Goal: Task Accomplishment & Management: Use online tool/utility

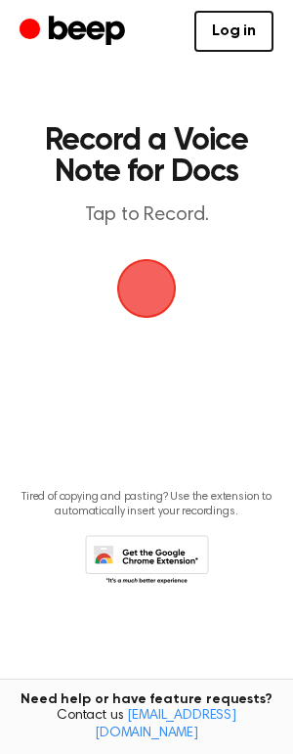
click at [164, 284] on span "button" at bounding box center [146, 288] width 55 height 55
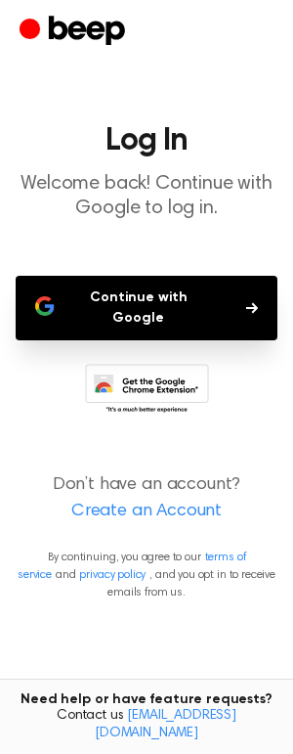
click at [178, 297] on button "Continue with Google" at bounding box center [147, 308] width 262 height 65
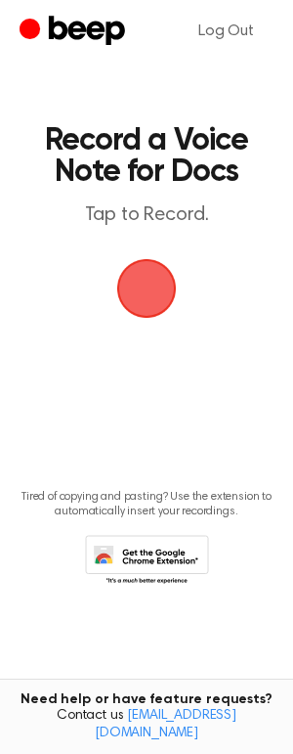
click at [156, 301] on span "button" at bounding box center [147, 289] width 60 height 60
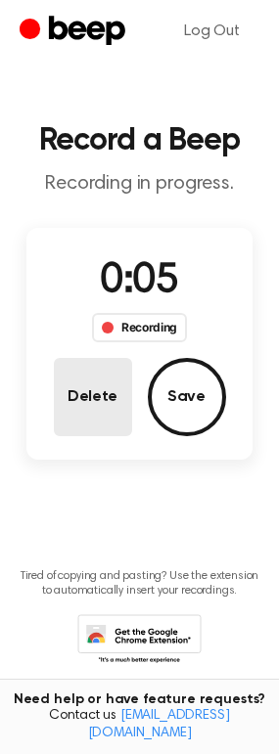
click at [80, 405] on button "Delete" at bounding box center [93, 397] width 78 height 78
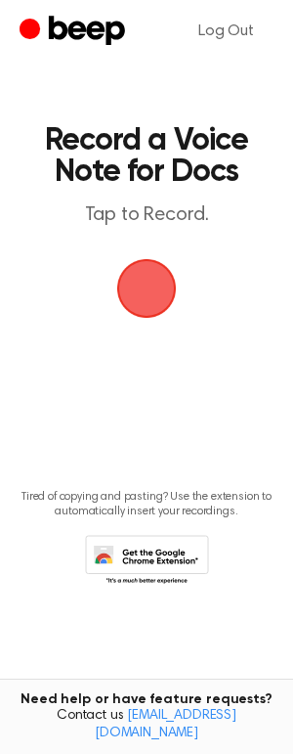
click at [120, 291] on span "button" at bounding box center [146, 288] width 55 height 55
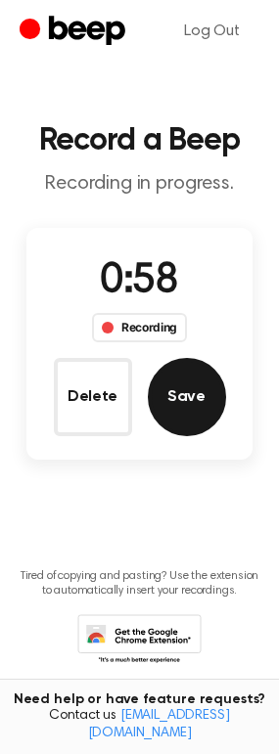
click at [184, 413] on button "Save" at bounding box center [187, 397] width 78 height 78
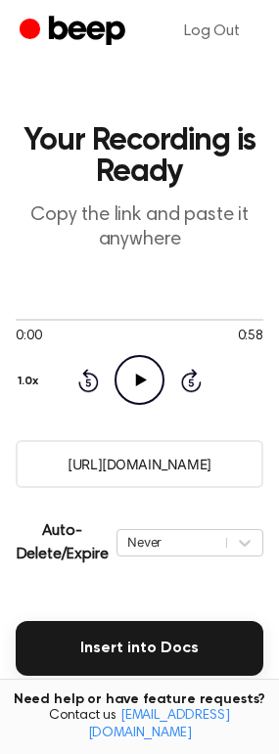
click at [148, 391] on icon "Play Audio" at bounding box center [139, 380] width 50 height 50
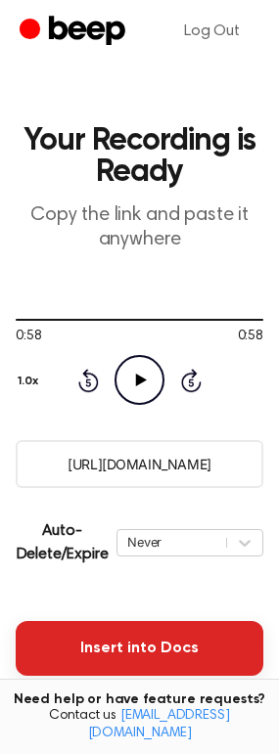
click at [177, 654] on button "Insert into Docs" at bounding box center [139, 648] width 247 height 55
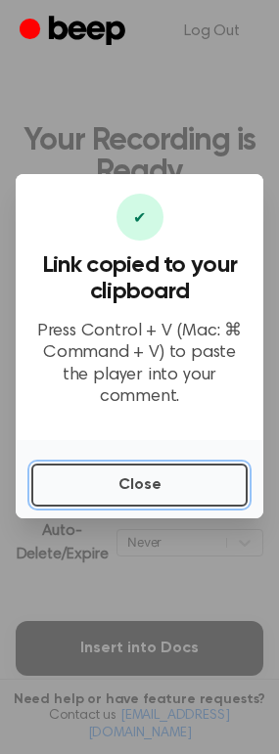
click at [170, 473] on button "Close" at bounding box center [139, 484] width 216 height 43
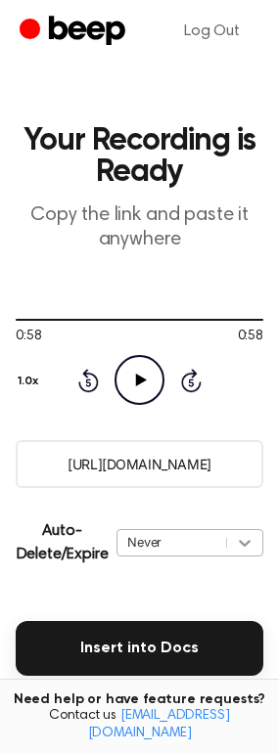
scroll to position [51, 0]
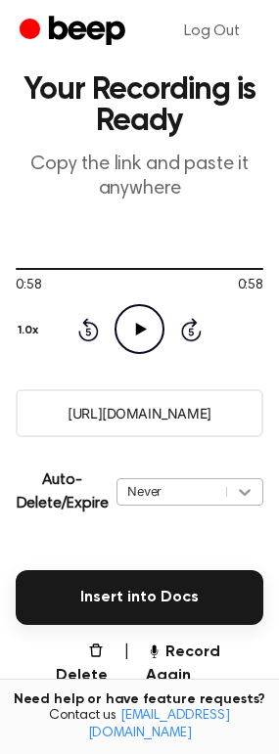
click at [240, 506] on div "Never" at bounding box center [189, 491] width 147 height 27
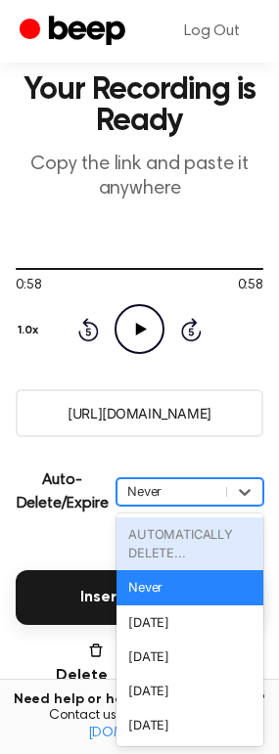
click at [172, 543] on div "AUTOMATICALLY DELETE..." at bounding box center [189, 543] width 147 height 53
click at [53, 541] on main "Your Recording is Ready Copy the link and paste it anywhere 0:58 0:58 Your brow…" at bounding box center [139, 449] width 279 height 1001
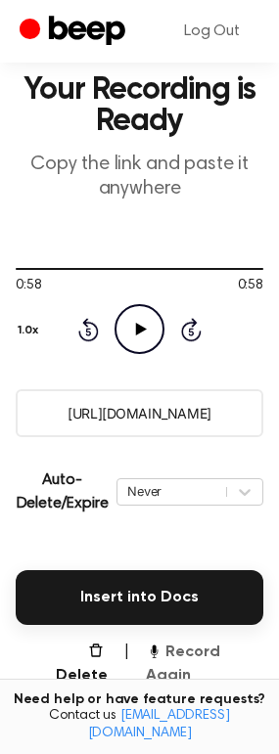
click at [181, 659] on button "Record Again" at bounding box center [204, 663] width 117 height 47
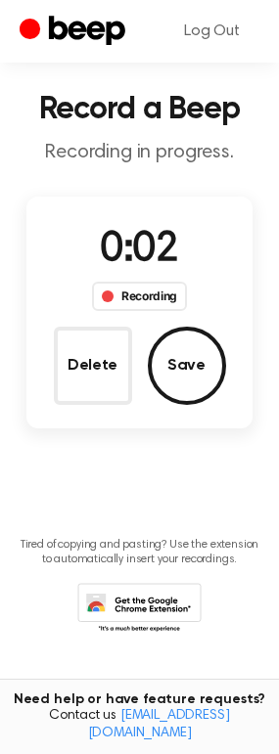
click at [106, 385] on button "Delete" at bounding box center [93, 366] width 78 height 78
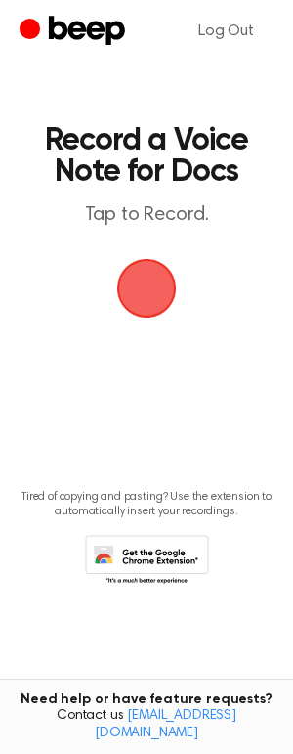
click at [158, 303] on span "button" at bounding box center [146, 288] width 55 height 55
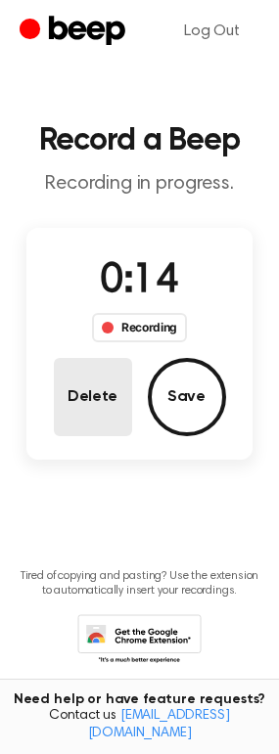
click at [108, 397] on button "Delete" at bounding box center [93, 397] width 78 height 78
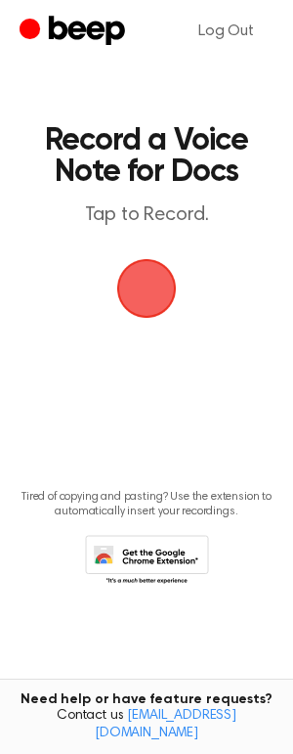
click at [140, 289] on span "button" at bounding box center [146, 288] width 55 height 55
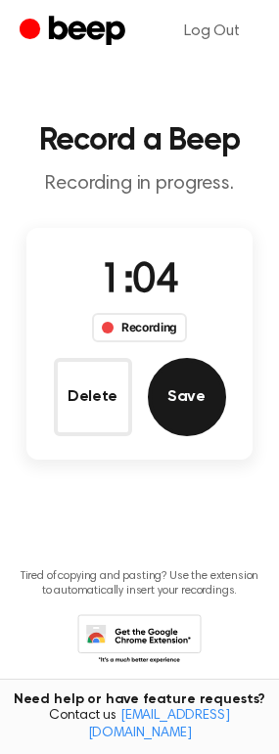
click at [175, 411] on button "Save" at bounding box center [187, 397] width 78 height 78
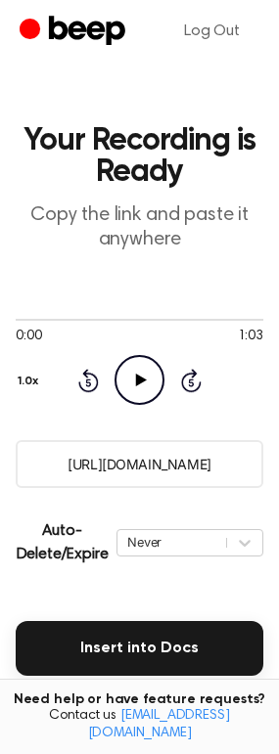
click at [137, 382] on icon at bounding box center [141, 380] width 11 height 13
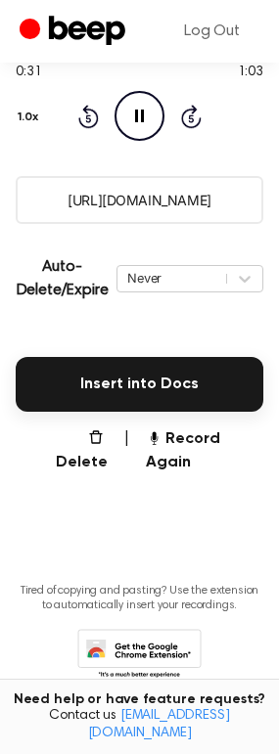
scroll to position [286, 0]
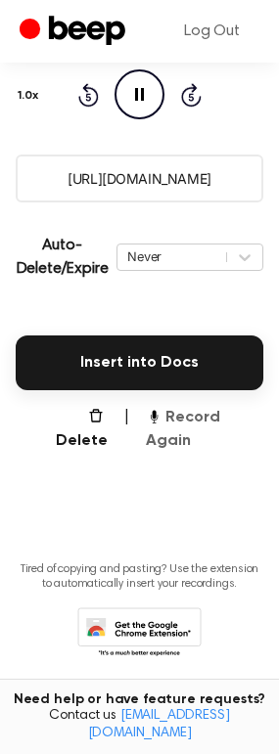
click at [178, 424] on button "Record Again" at bounding box center [204, 429] width 117 height 47
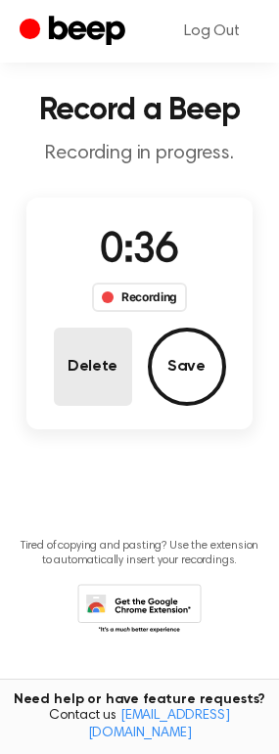
click at [94, 370] on button "Delete" at bounding box center [93, 367] width 78 height 78
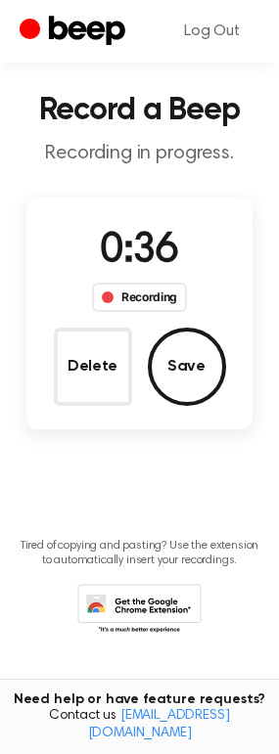
scroll to position [0, 0]
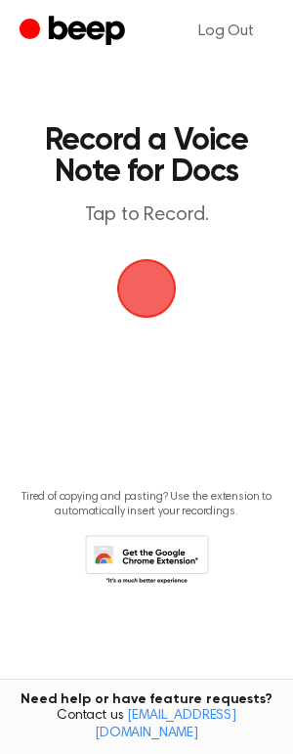
click at [155, 294] on span "button" at bounding box center [146, 288] width 55 height 55
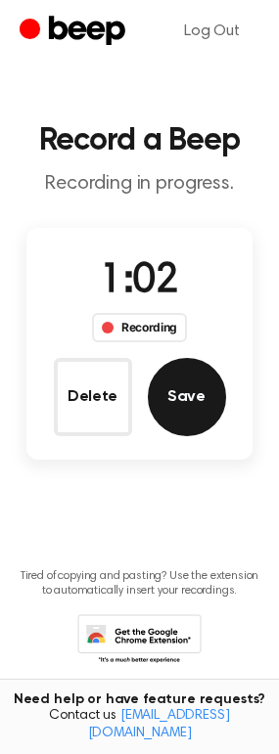
click at [174, 403] on button "Save" at bounding box center [187, 397] width 78 height 78
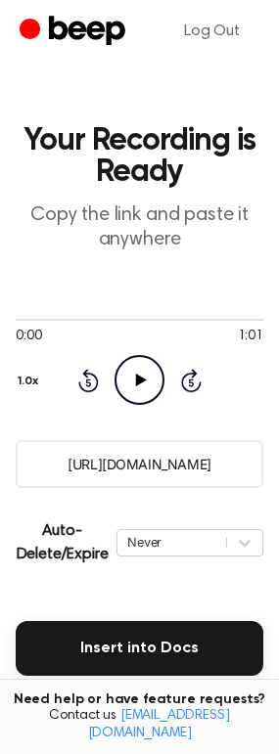
drag, startPoint x: 233, startPoint y: 467, endPoint x: 28, endPoint y: 445, distance: 205.6
click at [28, 445] on input "https://beep.audio/PUN7fED" at bounding box center [139, 464] width 247 height 48
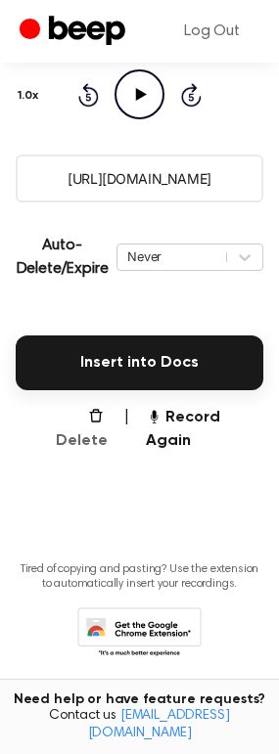
click at [90, 417] on button "Delete" at bounding box center [73, 429] width 68 height 47
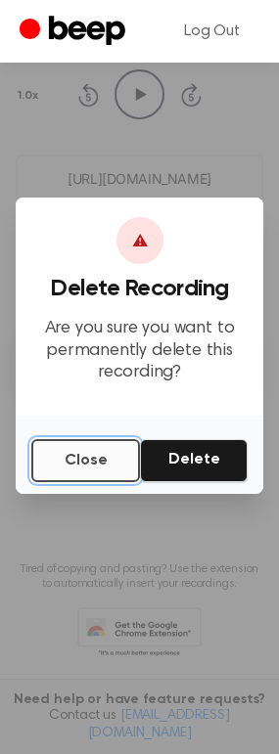
click at [97, 467] on button "Close" at bounding box center [85, 460] width 109 height 43
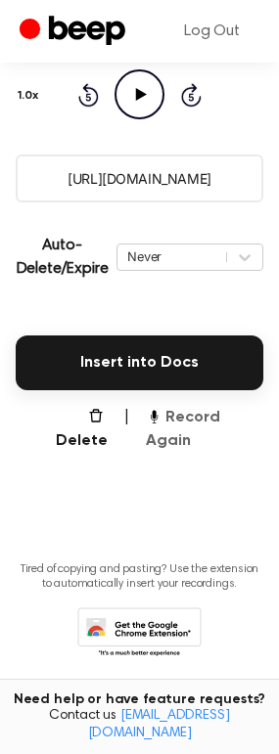
click at [205, 424] on button "Record Again" at bounding box center [204, 429] width 117 height 47
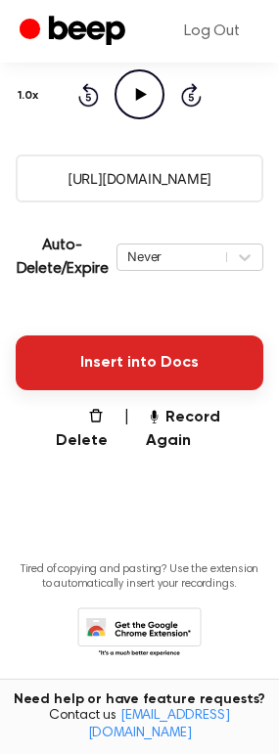
scroll to position [30, 0]
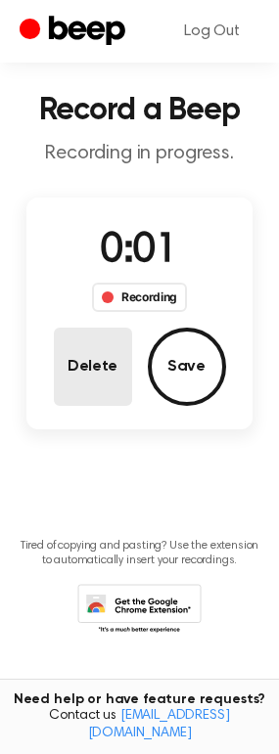
click at [103, 365] on button "Delete" at bounding box center [93, 367] width 78 height 78
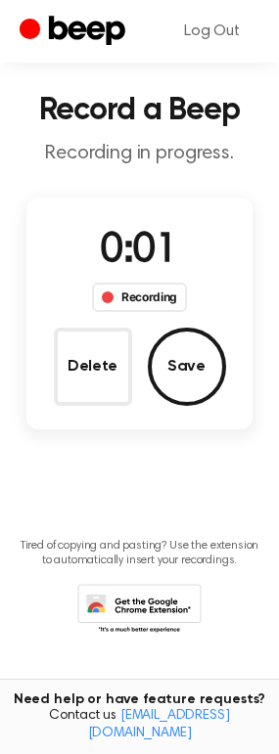
scroll to position [0, 0]
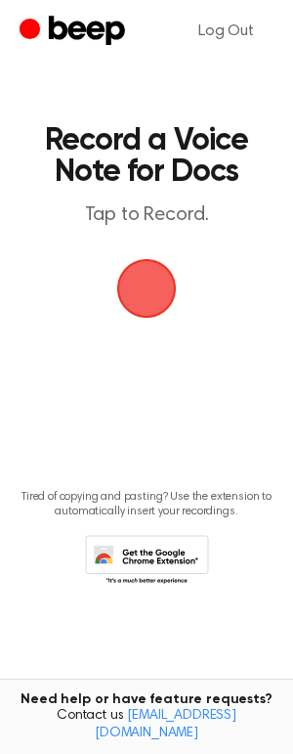
click at [154, 303] on span "button" at bounding box center [146, 288] width 55 height 55
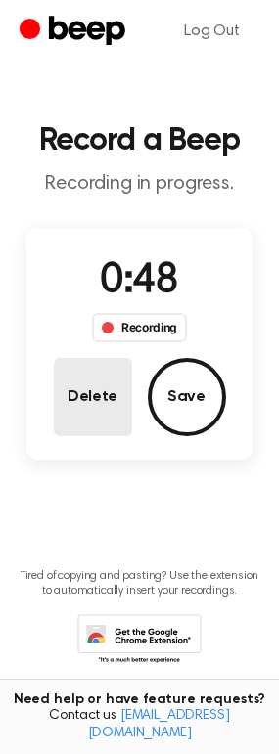
click at [107, 408] on button "Delete" at bounding box center [93, 397] width 78 height 78
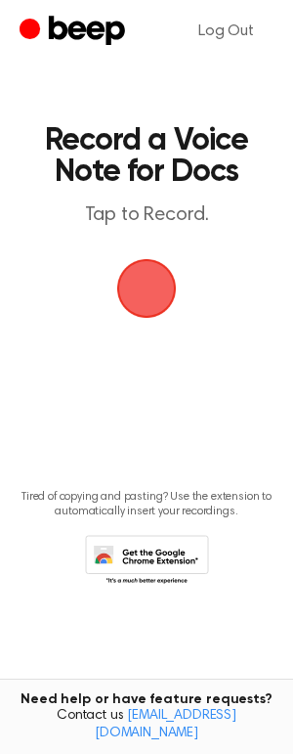
click at [139, 282] on span "button" at bounding box center [147, 289] width 60 height 60
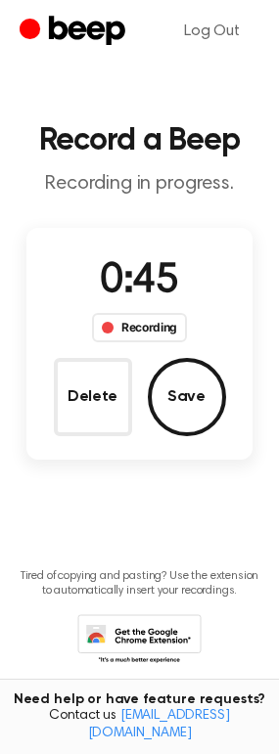
drag, startPoint x: 194, startPoint y: 395, endPoint x: 161, endPoint y: 409, distance: 35.1
click at [194, 394] on button "Save" at bounding box center [187, 397] width 78 height 78
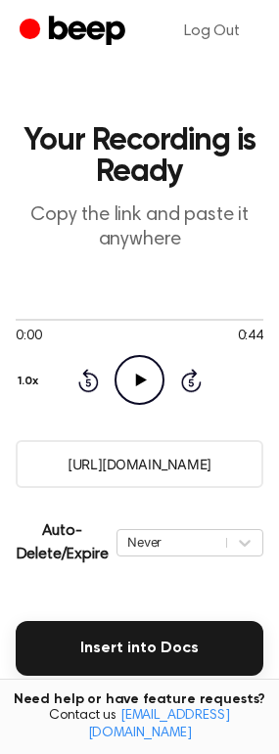
click at [206, 466] on input "https://beep.audio/eClmvei" at bounding box center [139, 464] width 247 height 48
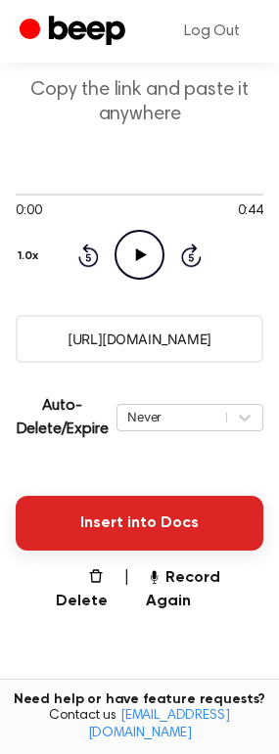
scroll to position [286, 0]
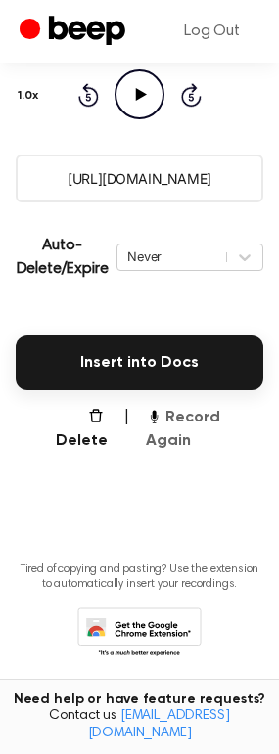
click at [207, 414] on button "Record Again" at bounding box center [204, 429] width 117 height 47
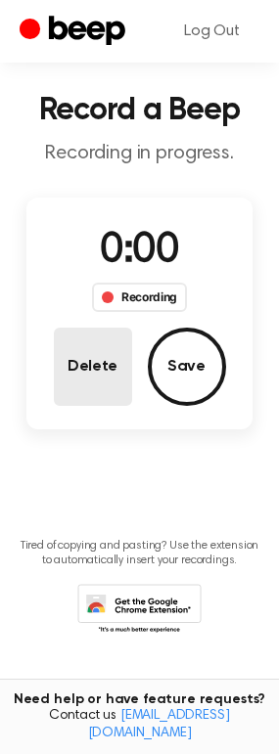
click at [90, 382] on button "Delete" at bounding box center [93, 367] width 78 height 78
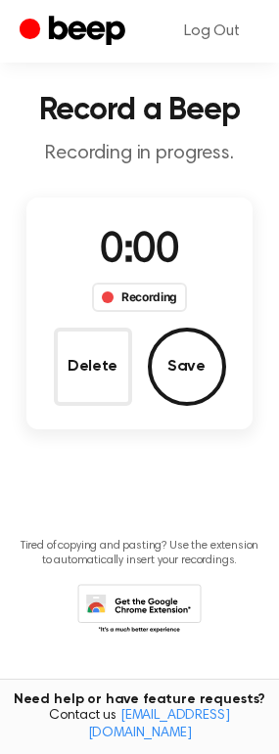
scroll to position [0, 0]
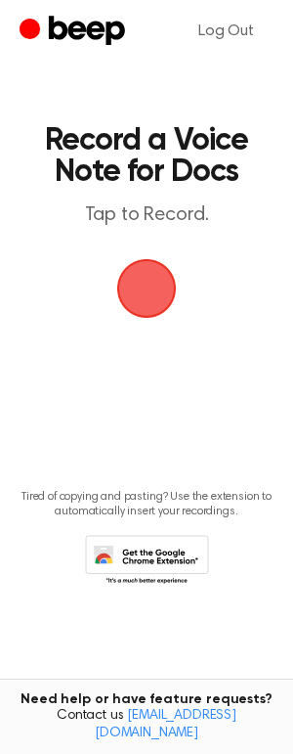
click at [147, 296] on span "button" at bounding box center [147, 289] width 60 height 60
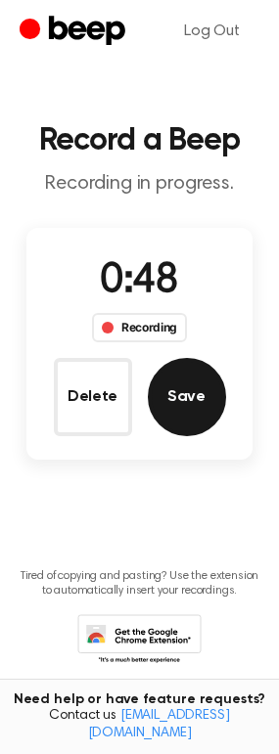
click at [177, 399] on button "Save" at bounding box center [187, 397] width 78 height 78
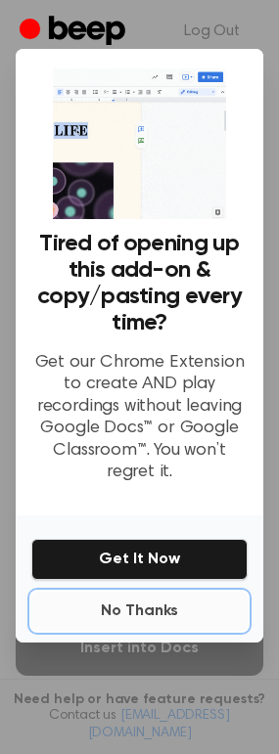
click at [151, 613] on button "No Thanks" at bounding box center [139, 611] width 216 height 39
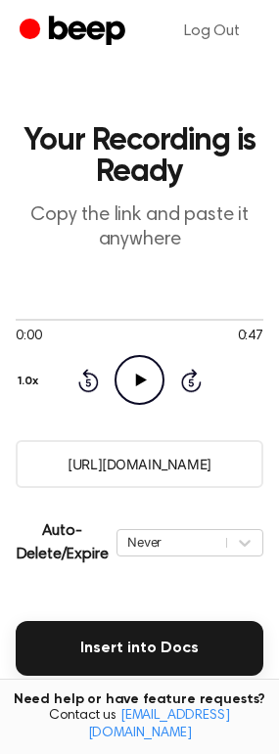
click at [137, 471] on input "https://beep.audio/GrxINpD" at bounding box center [139, 464] width 247 height 48
click at [139, 471] on input "https://beep.audio/GrxINpD" at bounding box center [139, 464] width 247 height 48
click at [140, 469] on input "https://beep.audio/GrxINpD" at bounding box center [139, 464] width 247 height 48
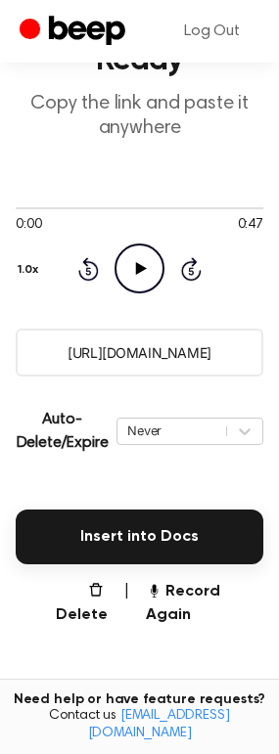
scroll to position [286, 0]
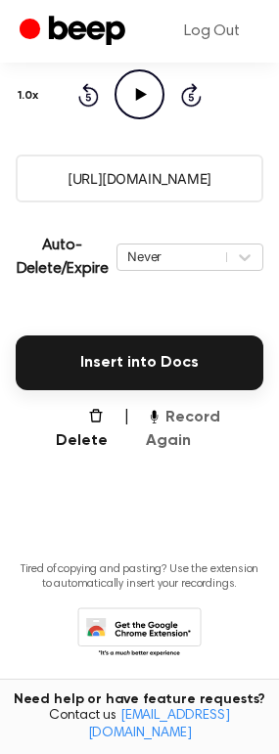
click at [212, 422] on button "Record Again" at bounding box center [204, 429] width 117 height 47
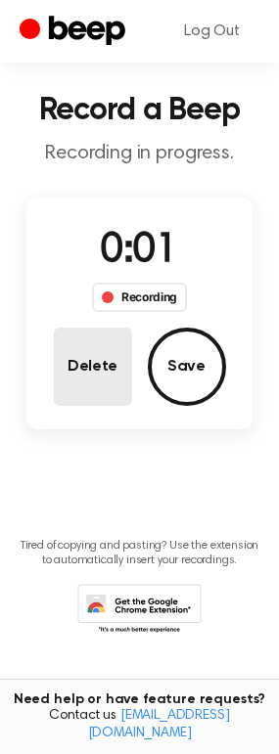
click at [107, 365] on button "Delete" at bounding box center [93, 367] width 78 height 78
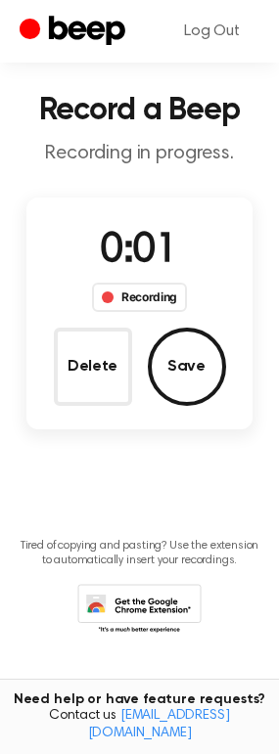
scroll to position [0, 0]
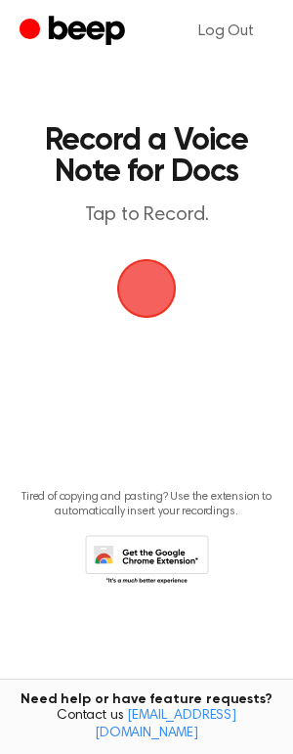
click at [147, 294] on span "button" at bounding box center [146, 288] width 55 height 55
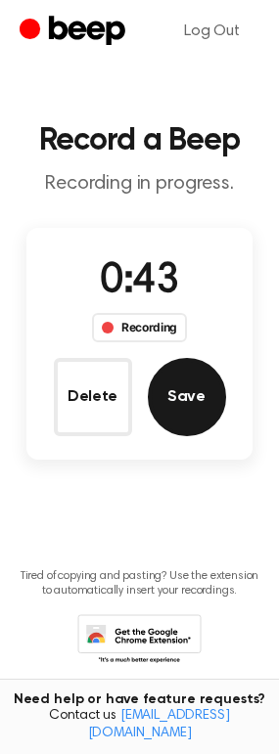
click at [190, 389] on button "Save" at bounding box center [187, 397] width 78 height 78
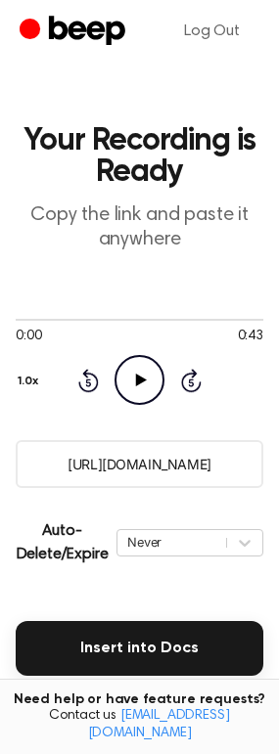
click at [143, 389] on icon "Play Audio" at bounding box center [139, 380] width 50 height 50
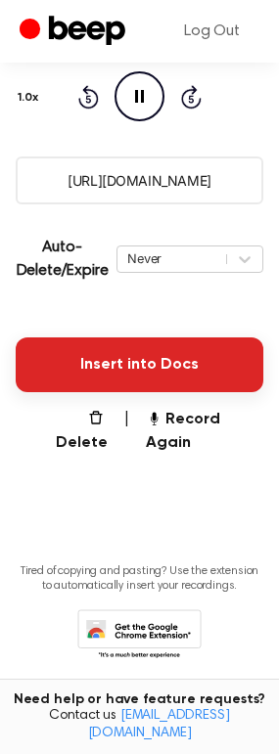
scroll to position [286, 0]
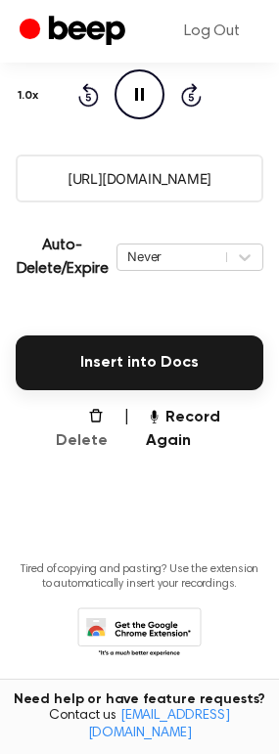
click at [97, 416] on button "Delete" at bounding box center [73, 429] width 68 height 47
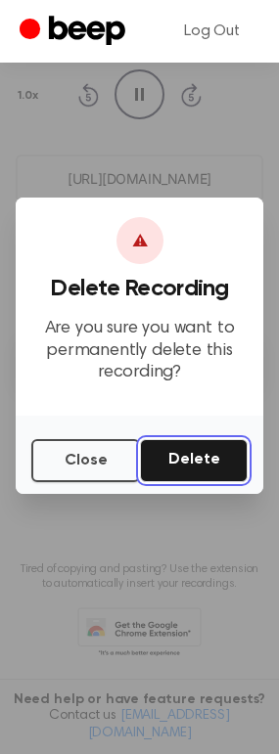
click at [198, 471] on button "Delete" at bounding box center [194, 460] width 108 height 43
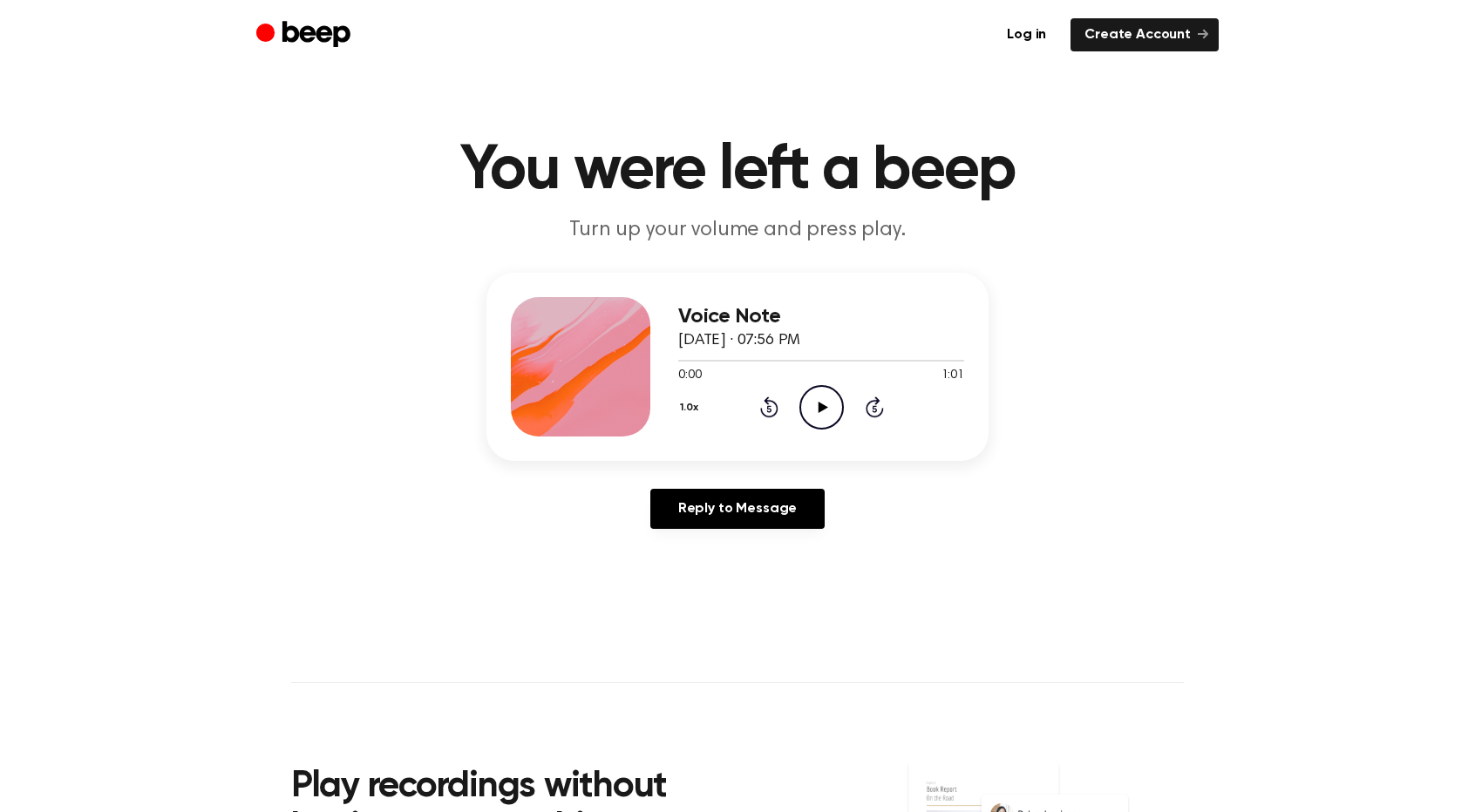
click at [823, 413] on icon "Play Audio" at bounding box center [822, 407] width 45 height 45
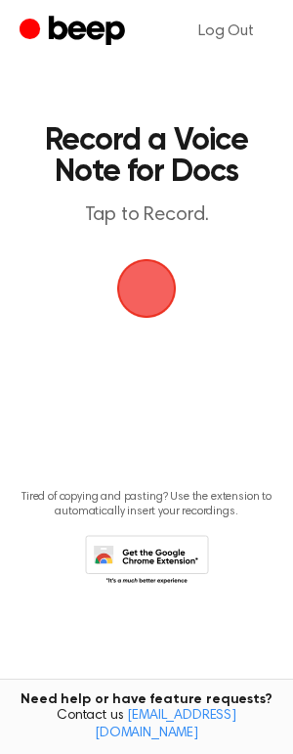
click at [136, 300] on span "button" at bounding box center [146, 288] width 55 height 55
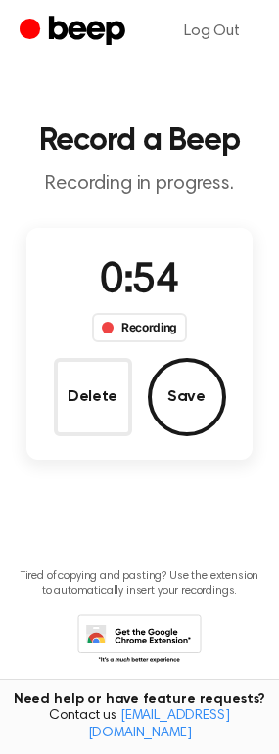
click at [111, 417] on button "Delete" at bounding box center [93, 397] width 78 height 78
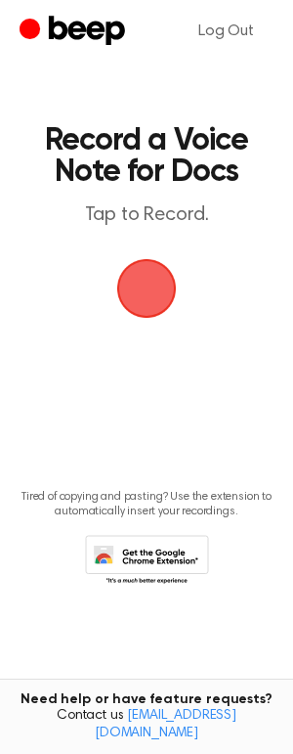
click at [154, 289] on span "button" at bounding box center [146, 288] width 55 height 55
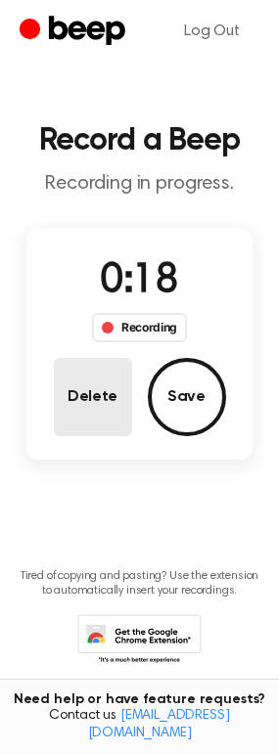
click at [108, 395] on button "Delete" at bounding box center [93, 397] width 78 height 78
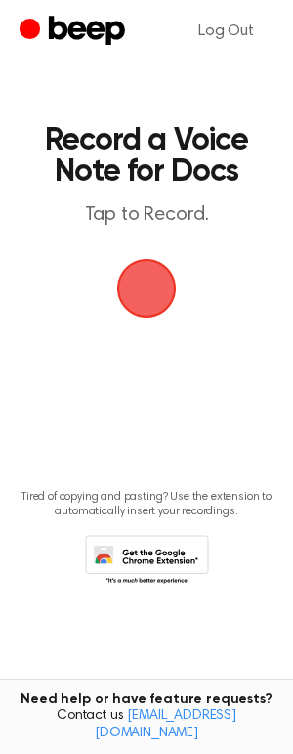
click at [157, 300] on span "button" at bounding box center [146, 288] width 55 height 55
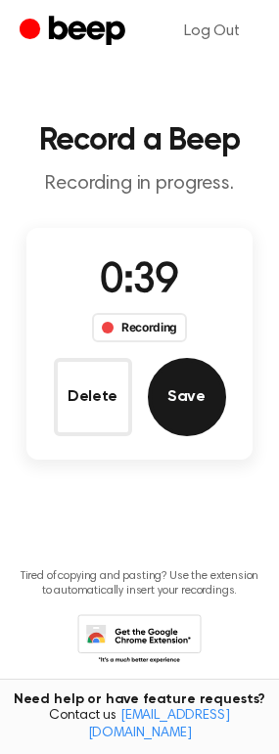
click at [174, 364] on button "Save" at bounding box center [187, 397] width 78 height 78
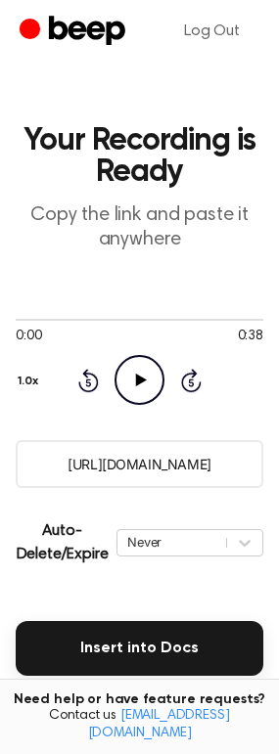
click at [193, 475] on input "https://beep.audio/rAkyf9V" at bounding box center [139, 464] width 247 height 48
click at [150, 381] on icon "Play Audio" at bounding box center [139, 380] width 50 height 50
click at [145, 380] on icon "Pause Audio" at bounding box center [139, 380] width 50 height 50
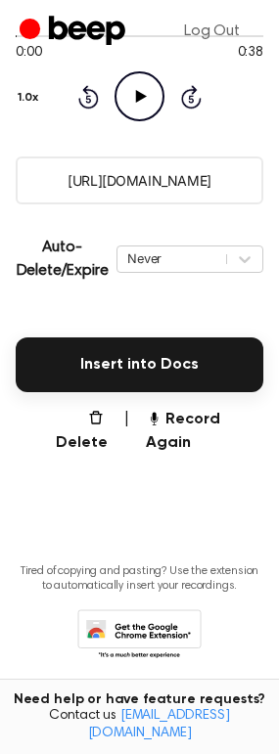
scroll to position [286, 0]
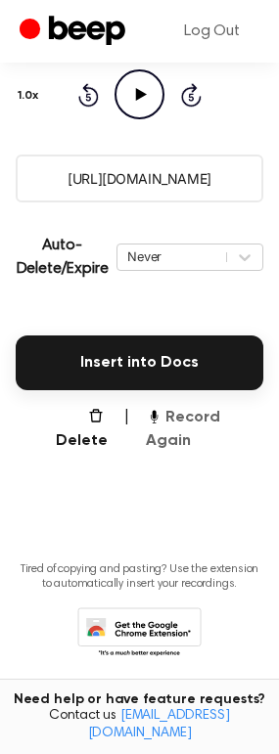
click at [186, 420] on button "Record Again" at bounding box center [204, 429] width 117 height 47
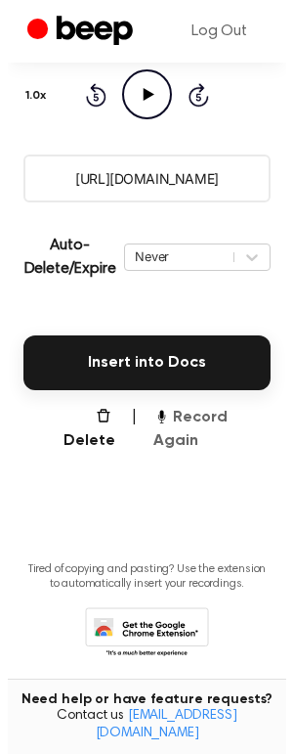
scroll to position [0, 0]
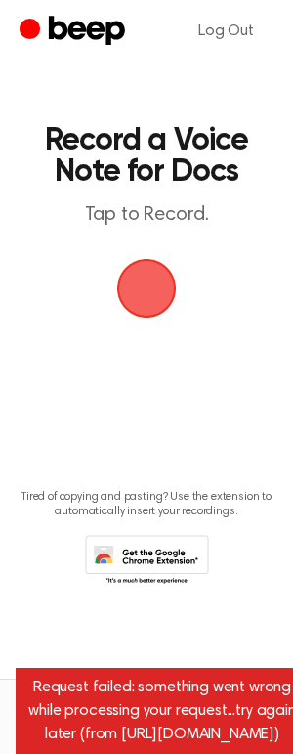
click at [154, 289] on span "button" at bounding box center [146, 288] width 55 height 55
click at [174, 279] on span "button" at bounding box center [146, 288] width 55 height 55
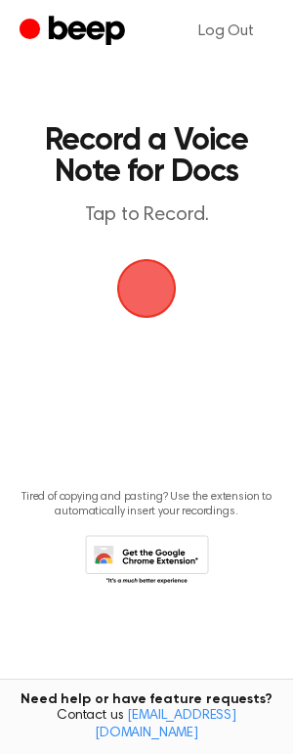
drag, startPoint x: 135, startPoint y: 283, endPoint x: 137, endPoint y: 293, distance: 10.9
click at [137, 283] on span "button" at bounding box center [146, 288] width 55 height 55
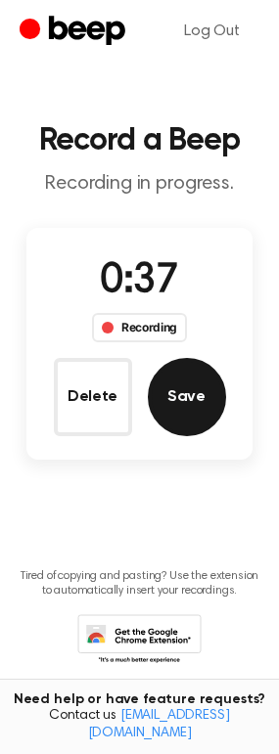
click at [202, 398] on button "Save" at bounding box center [187, 397] width 78 height 78
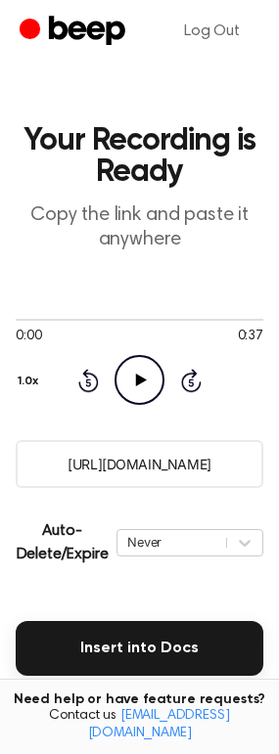
click at [186, 460] on input "[URL][DOMAIN_NAME]" at bounding box center [139, 464] width 247 height 48
click at [150, 381] on icon "Play Audio" at bounding box center [139, 380] width 50 height 50
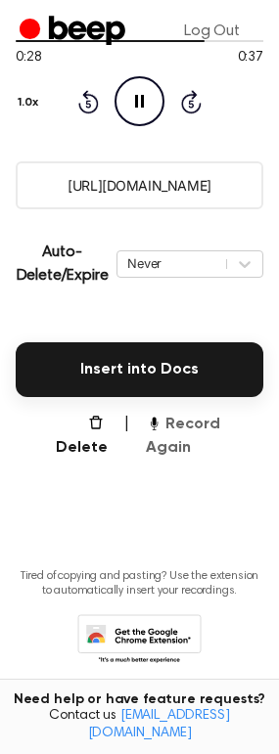
scroll to position [286, 0]
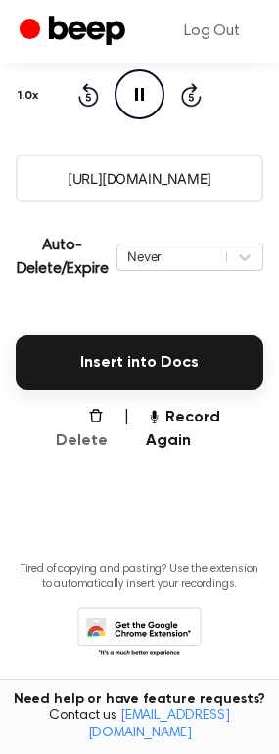
click at [99, 420] on button "Delete" at bounding box center [73, 429] width 68 height 47
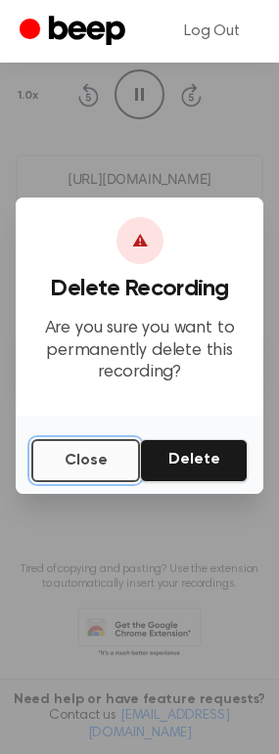
click at [84, 463] on button "Close" at bounding box center [85, 460] width 109 height 43
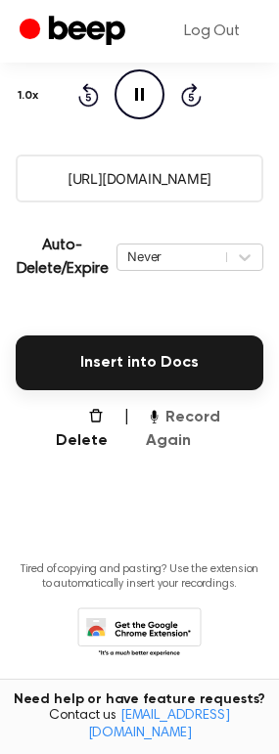
click at [227, 422] on button "Record Again" at bounding box center [204, 429] width 117 height 47
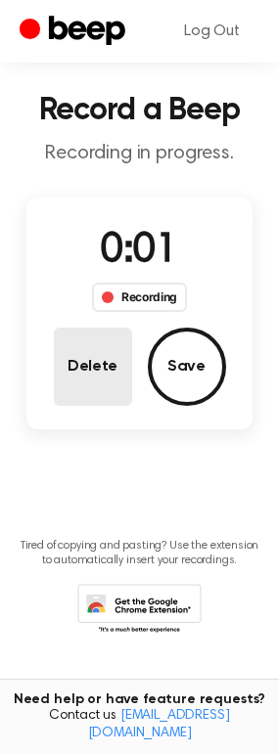
click at [98, 383] on button "Delete" at bounding box center [93, 367] width 78 height 78
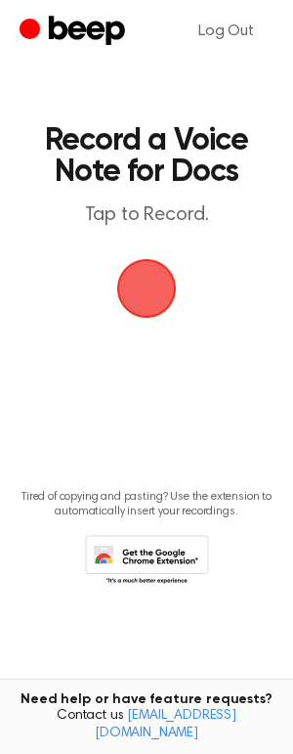
click at [154, 276] on span "button" at bounding box center [146, 288] width 55 height 55
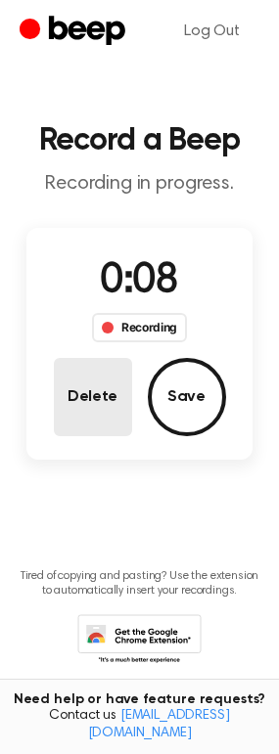
click at [90, 373] on button "Delete" at bounding box center [93, 397] width 78 height 78
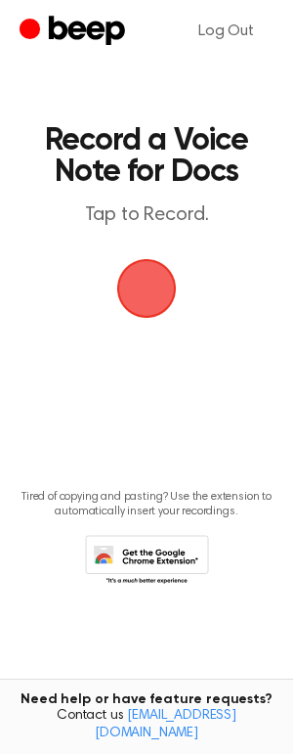
click at [153, 283] on span "button" at bounding box center [146, 288] width 55 height 55
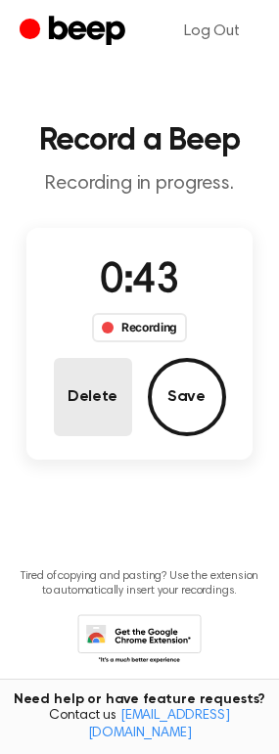
click at [106, 397] on button "Delete" at bounding box center [93, 397] width 78 height 78
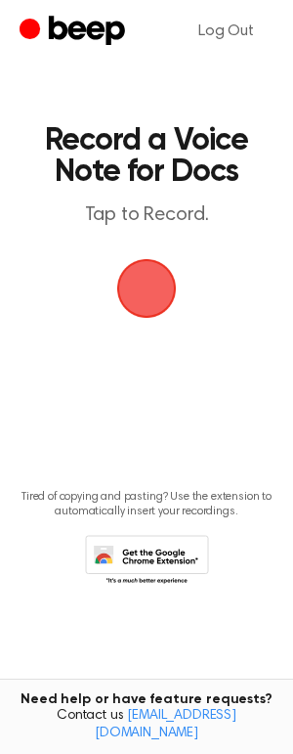
click at [151, 296] on span "button" at bounding box center [146, 288] width 55 height 55
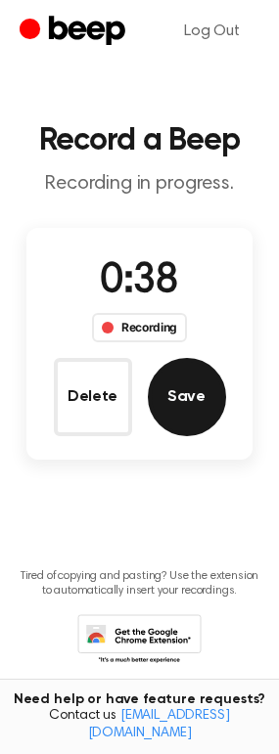
click at [195, 400] on button "Save" at bounding box center [187, 397] width 78 height 78
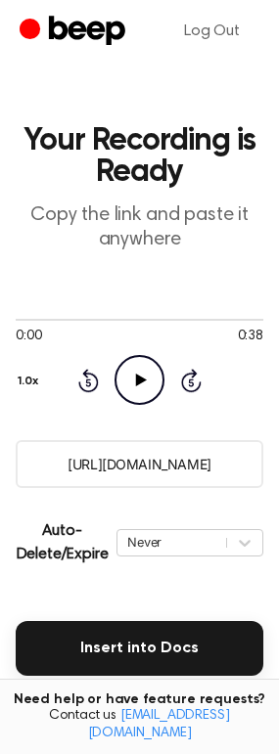
click at [196, 474] on input "https://beep.audio/zrua59w" at bounding box center [139, 464] width 247 height 48
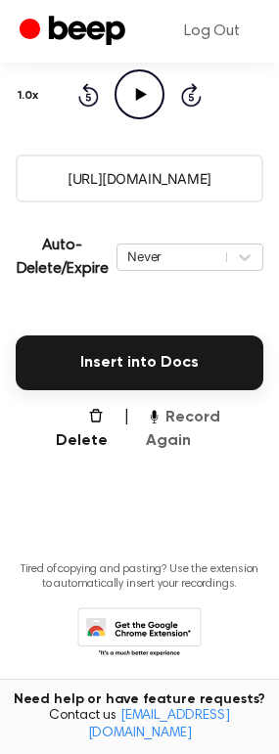
click at [209, 422] on button "Record Again" at bounding box center [204, 429] width 117 height 47
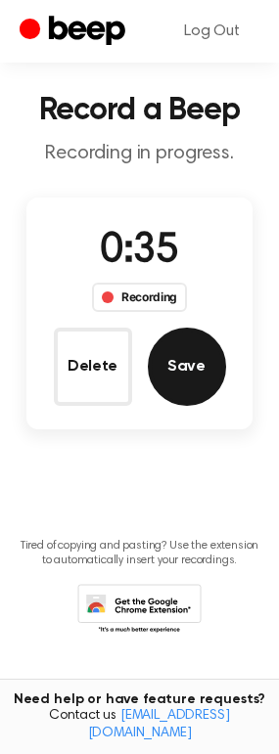
click at [176, 353] on button "Save" at bounding box center [187, 367] width 78 height 78
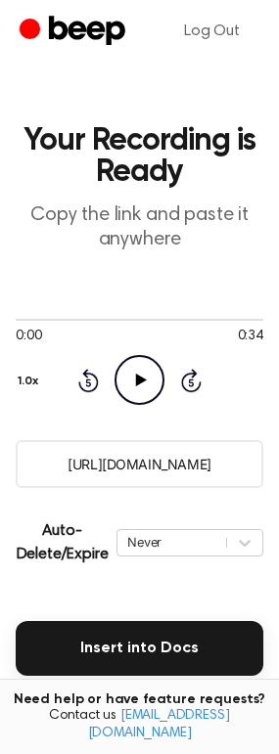
click at [193, 460] on input "https://beep.audio/2nhhTgb" at bounding box center [139, 464] width 247 height 48
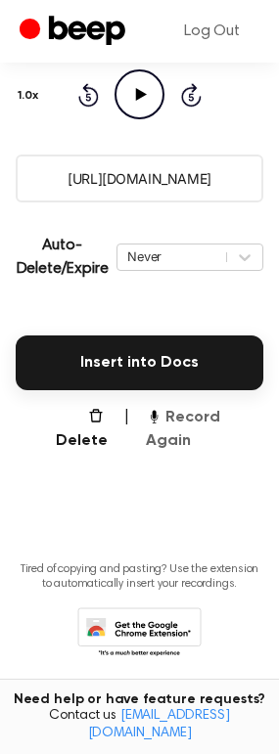
click at [221, 424] on button "Record Again" at bounding box center [204, 429] width 117 height 47
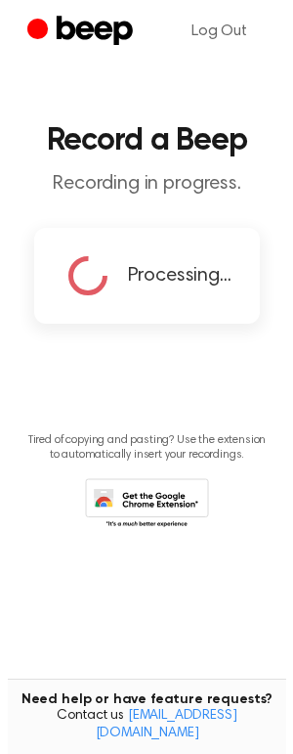
scroll to position [0, 0]
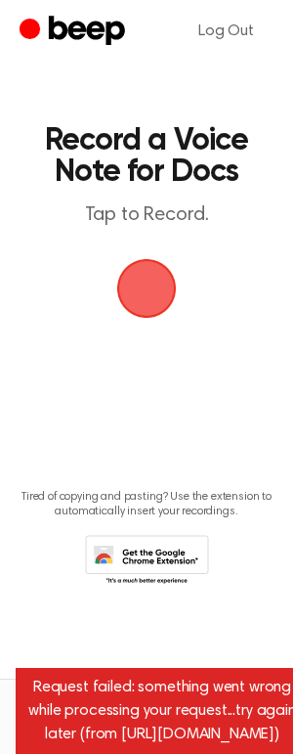
click at [164, 297] on span "button" at bounding box center [146, 288] width 55 height 55
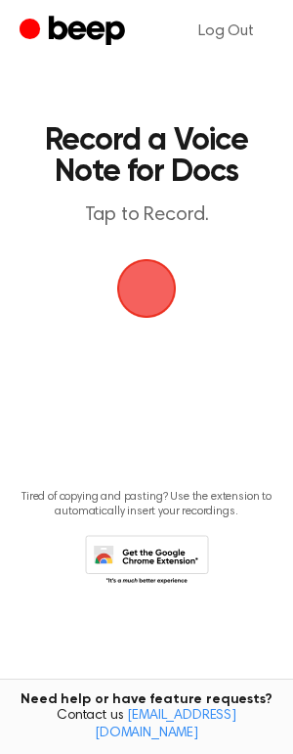
click at [155, 299] on span "button" at bounding box center [147, 289] width 60 height 60
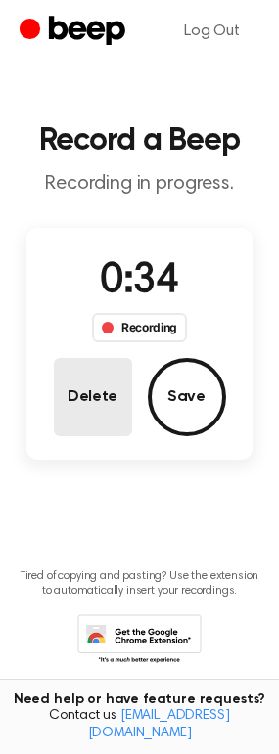
click at [86, 391] on button "Delete" at bounding box center [93, 397] width 78 height 78
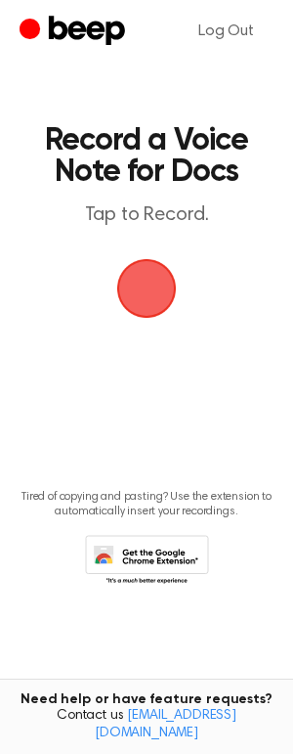
click at [158, 279] on span "button" at bounding box center [147, 289] width 64 height 64
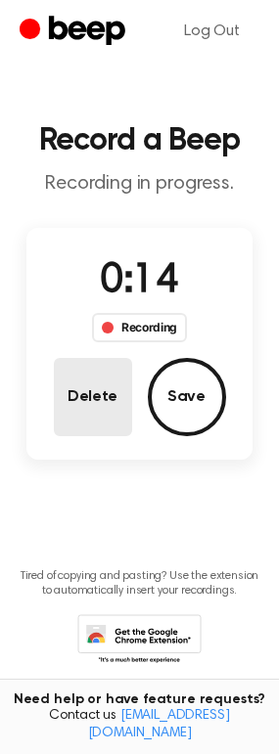
click at [84, 393] on button "Delete" at bounding box center [93, 397] width 78 height 78
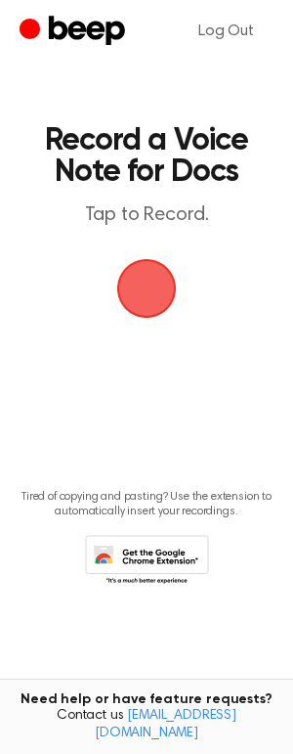
click at [154, 289] on span "button" at bounding box center [147, 289] width 60 height 60
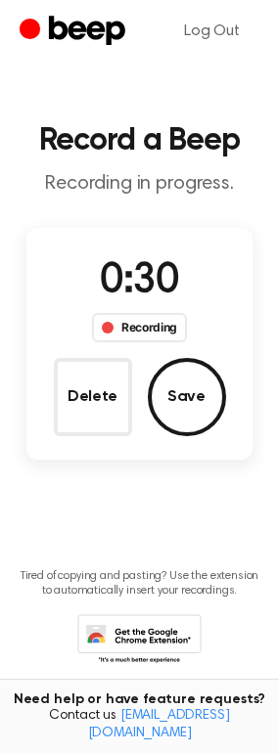
click at [104, 401] on button "Delete" at bounding box center [93, 397] width 78 height 78
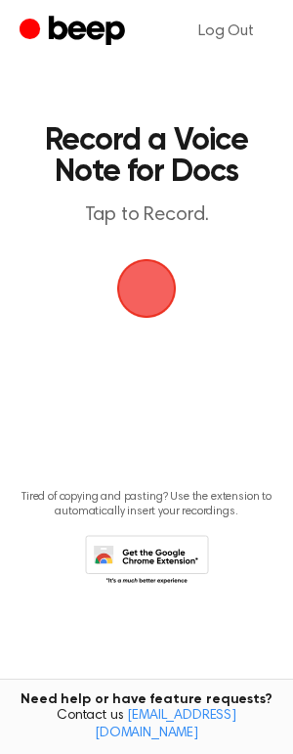
click at [158, 293] on span "button" at bounding box center [146, 288] width 55 height 55
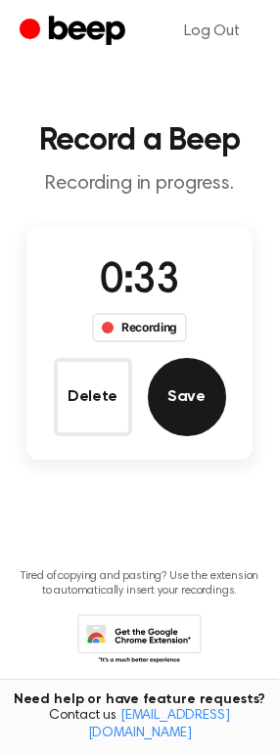
click at [194, 411] on button "Save" at bounding box center [187, 397] width 78 height 78
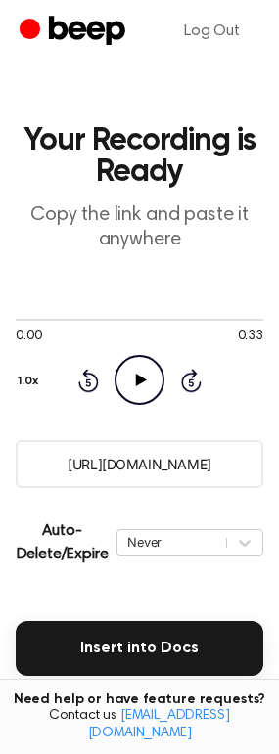
click at [215, 470] on input "[URL][DOMAIN_NAME]" at bounding box center [139, 464] width 247 height 48
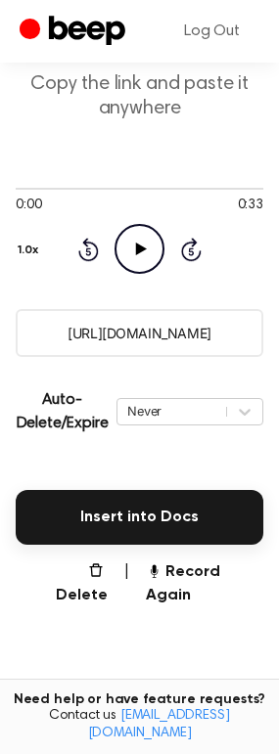
scroll to position [286, 0]
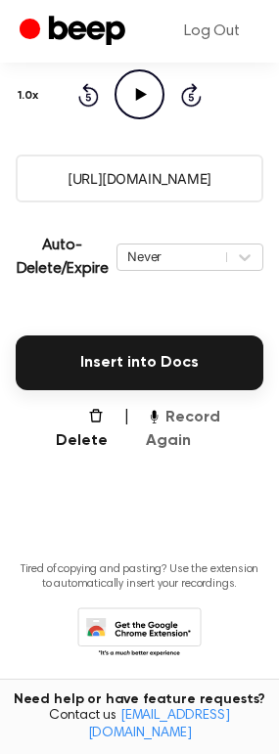
click at [228, 422] on button "Record Again" at bounding box center [204, 429] width 117 height 47
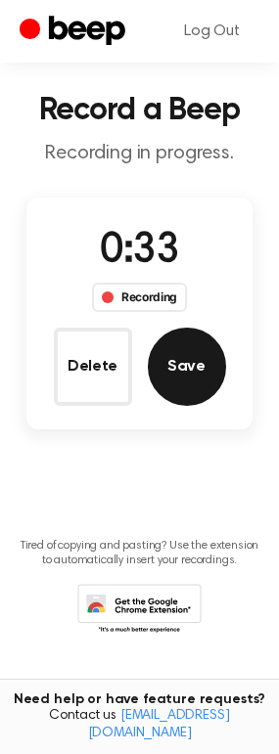
click at [199, 353] on button "Save" at bounding box center [187, 367] width 78 height 78
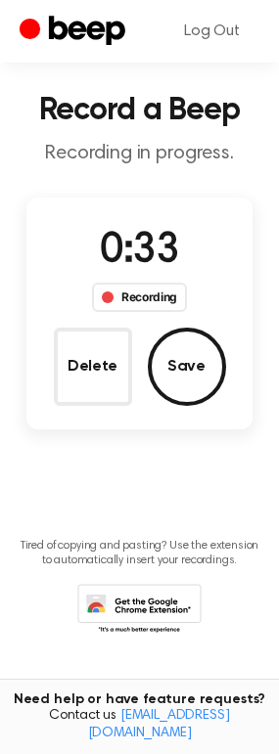
scroll to position [0, 0]
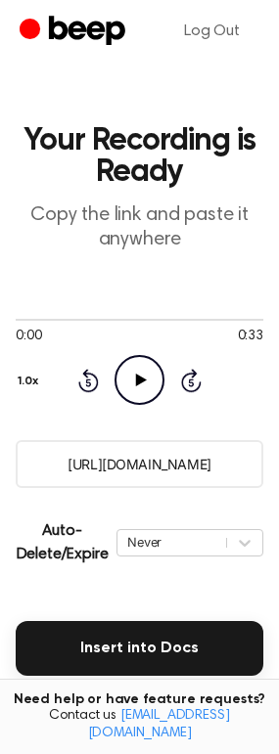
click at [144, 463] on input "[URL][DOMAIN_NAME]" at bounding box center [139, 464] width 247 height 48
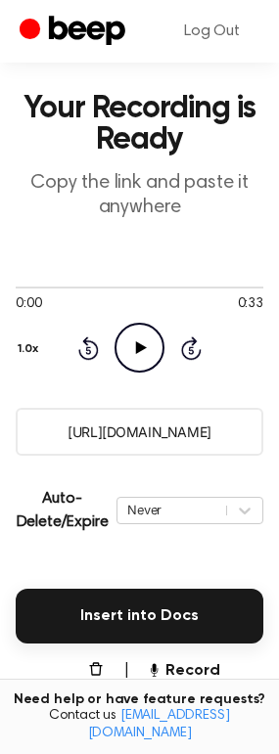
scroll to position [286, 0]
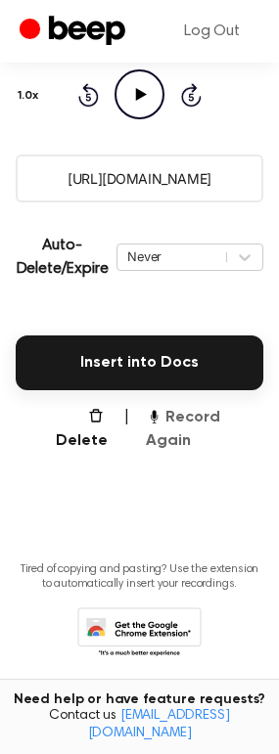
click at [211, 424] on button "Record Again" at bounding box center [204, 429] width 117 height 47
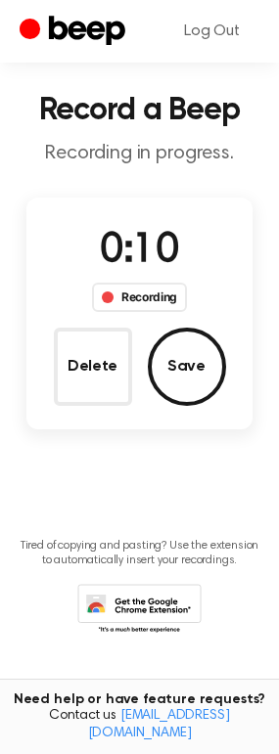
click at [108, 371] on button "Delete" at bounding box center [93, 367] width 78 height 78
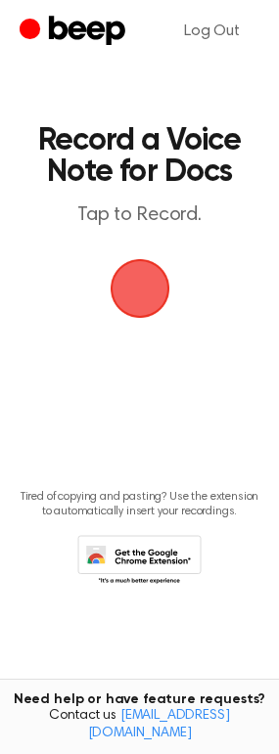
scroll to position [0, 0]
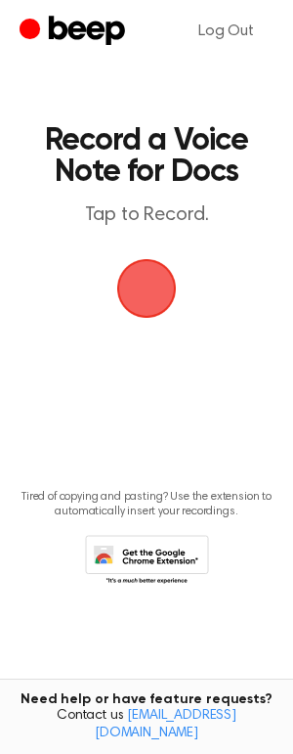
click at [150, 281] on span "button" at bounding box center [147, 289] width 60 height 60
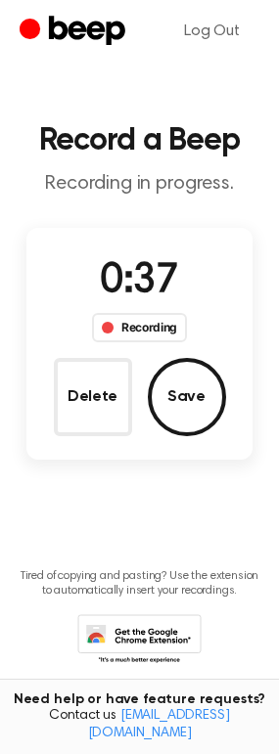
click at [196, 407] on button "Save" at bounding box center [187, 397] width 78 height 78
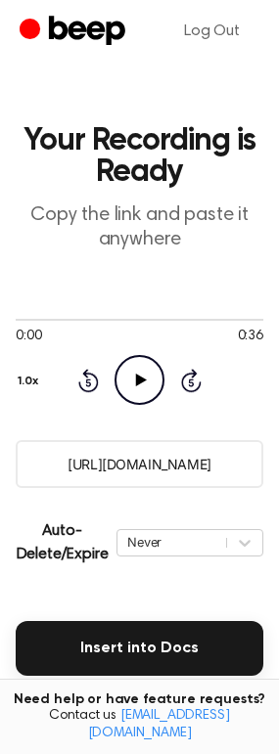
click at [153, 460] on input "https://beep.audio/GcE3bXZ" at bounding box center [139, 464] width 247 height 48
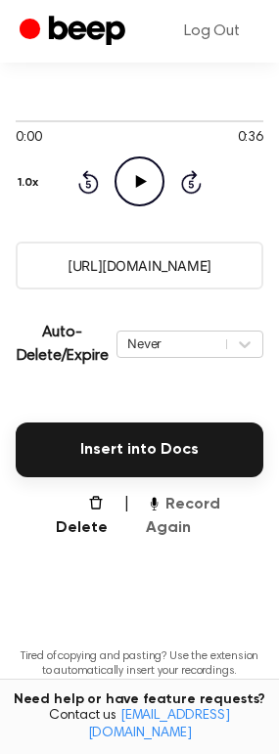
scroll to position [286, 0]
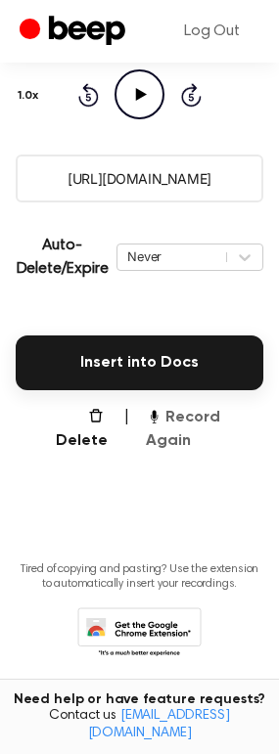
click at [203, 420] on button "Record Again" at bounding box center [204, 429] width 117 height 47
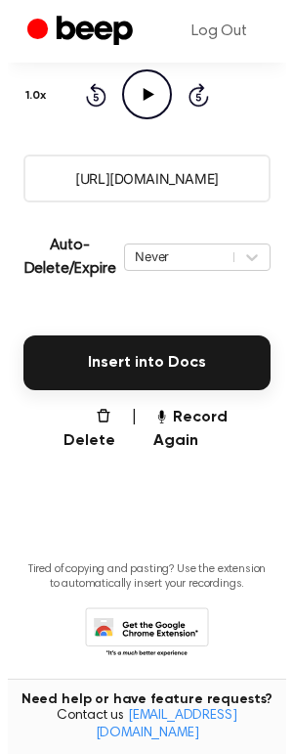
scroll to position [0, 0]
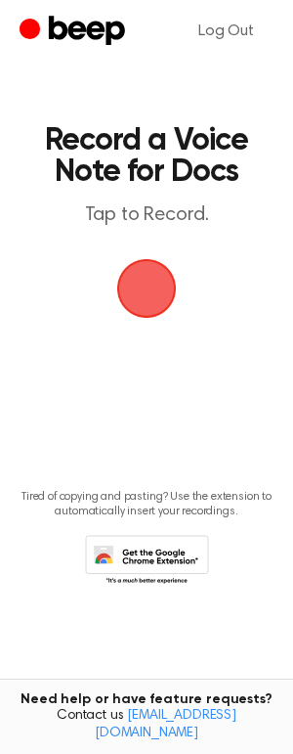
click at [156, 299] on span "button" at bounding box center [146, 287] width 75 height 75
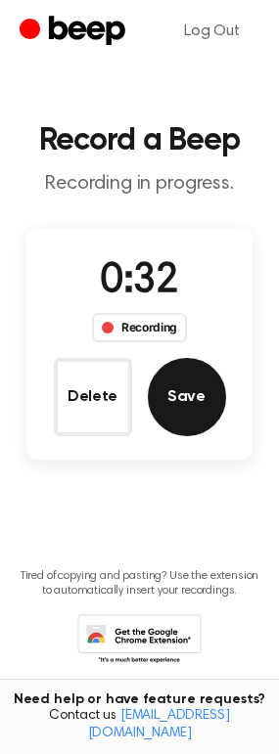
click at [181, 389] on button "Save" at bounding box center [187, 397] width 78 height 78
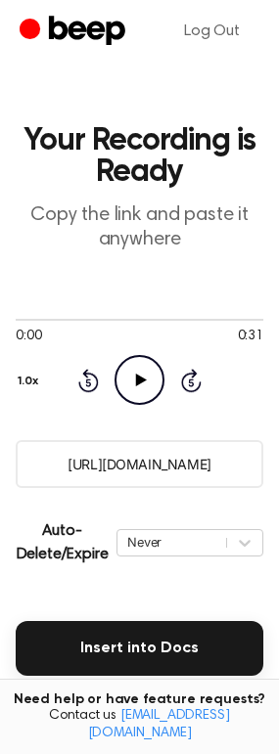
click at [203, 467] on input "https://beep.audio/Ta5OPYI" at bounding box center [139, 464] width 247 height 48
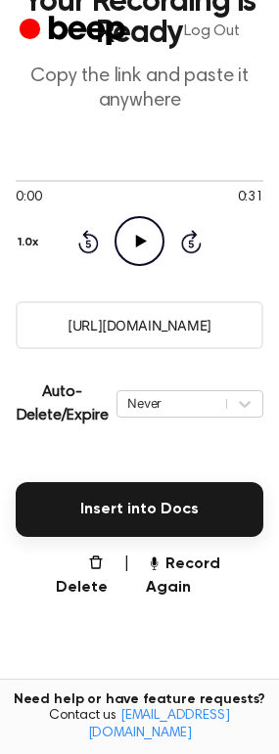
scroll to position [286, 0]
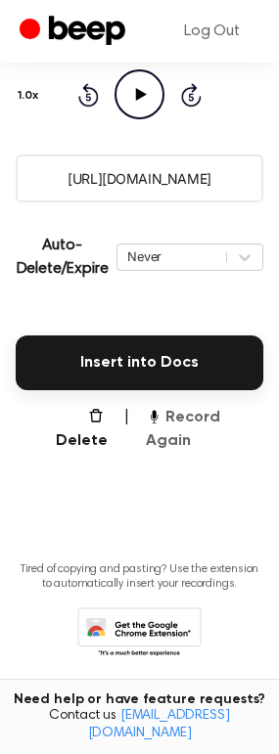
click at [211, 424] on button "Record Again" at bounding box center [204, 429] width 117 height 47
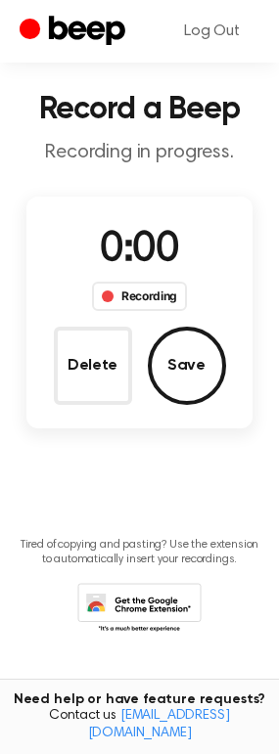
scroll to position [30, 0]
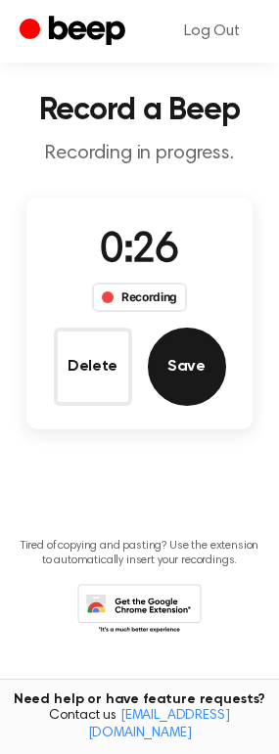
click at [186, 387] on button "Save" at bounding box center [187, 367] width 78 height 78
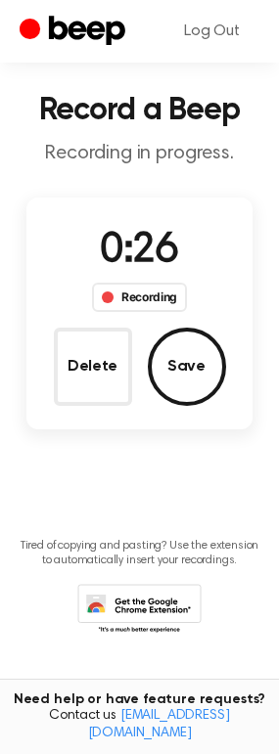
scroll to position [0, 0]
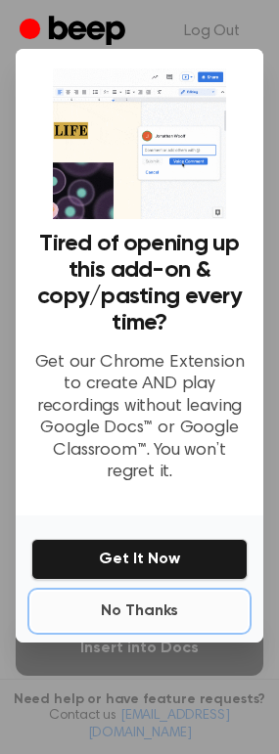
click at [147, 611] on button "No Thanks" at bounding box center [139, 611] width 216 height 39
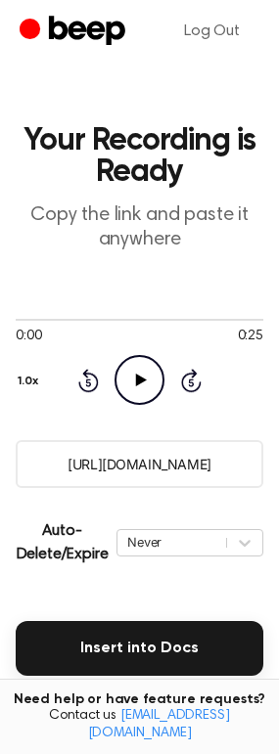
click at [166, 459] on input "https://beep.audio/CzPG16X" at bounding box center [139, 464] width 247 height 48
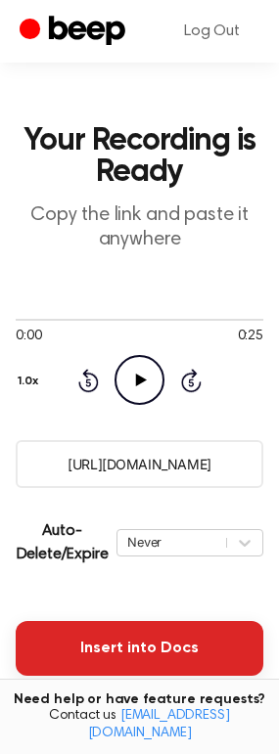
scroll to position [286, 0]
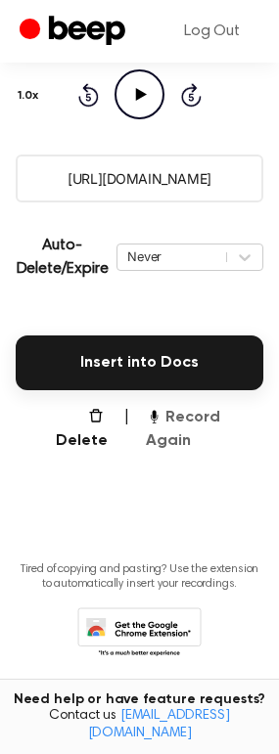
click at [211, 420] on button "Record Again" at bounding box center [204, 429] width 117 height 47
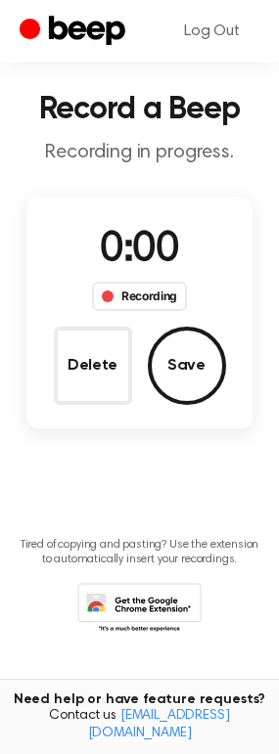
scroll to position [30, 0]
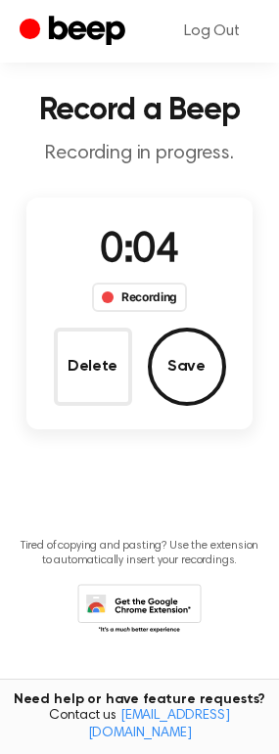
click at [68, 373] on button "Delete" at bounding box center [93, 367] width 78 height 78
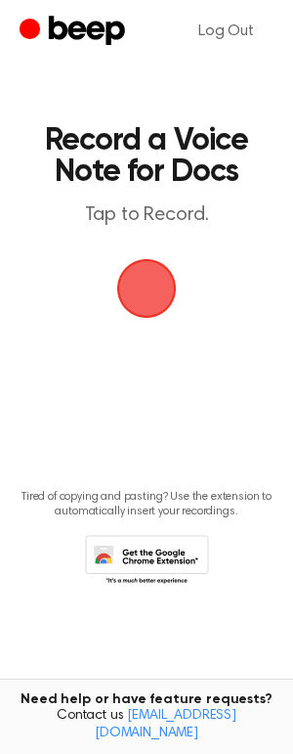
click at [147, 305] on span "button" at bounding box center [147, 288] width 78 height 78
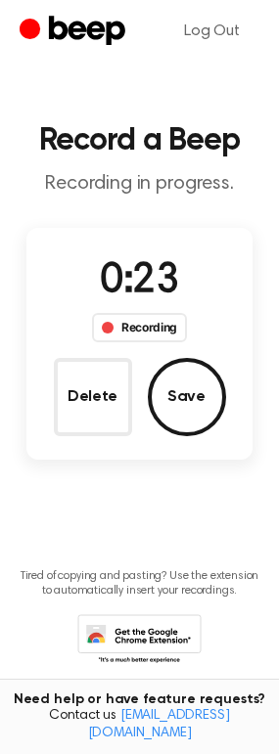
click at [131, 422] on button "Delete" at bounding box center [93, 397] width 78 height 78
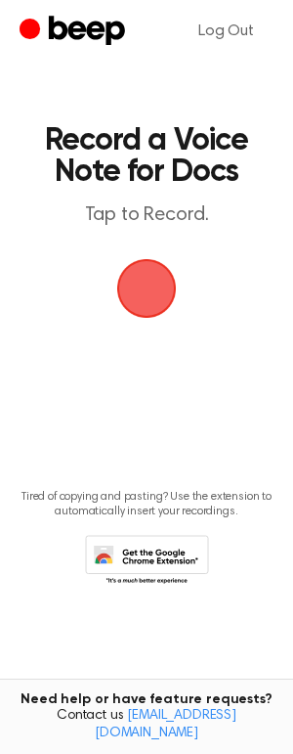
click at [132, 286] on span "button" at bounding box center [147, 289] width 99 height 99
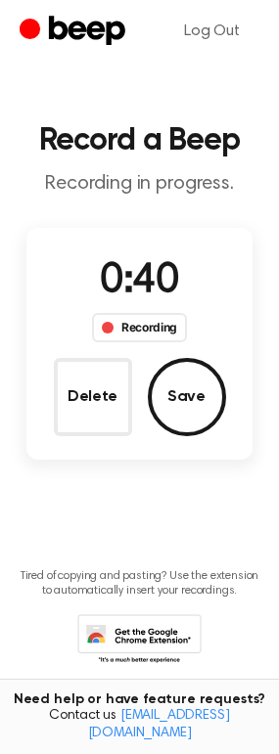
click at [98, 409] on button "Delete" at bounding box center [93, 397] width 78 height 78
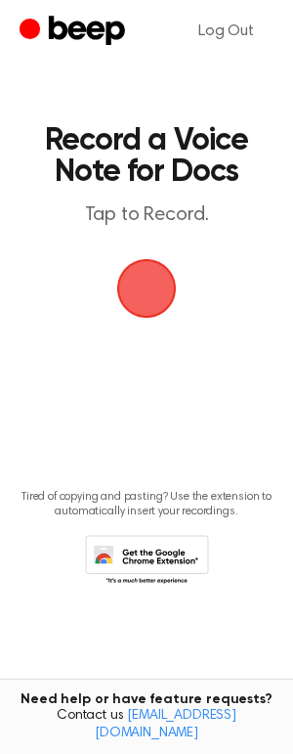
click at [156, 288] on span "button" at bounding box center [146, 288] width 97 height 97
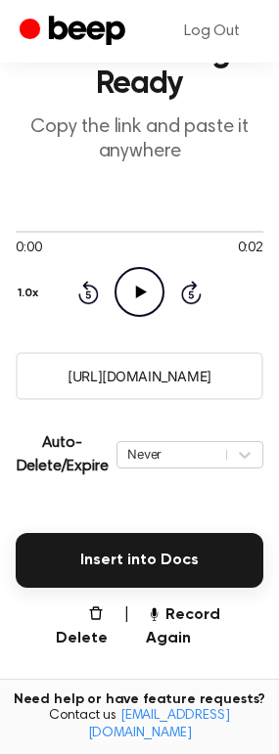
scroll to position [286, 0]
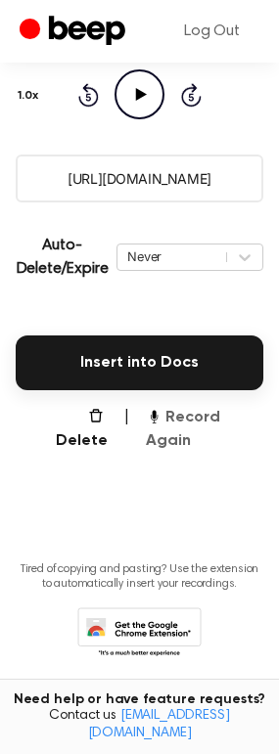
click at [215, 419] on button "Record Again" at bounding box center [204, 429] width 117 height 47
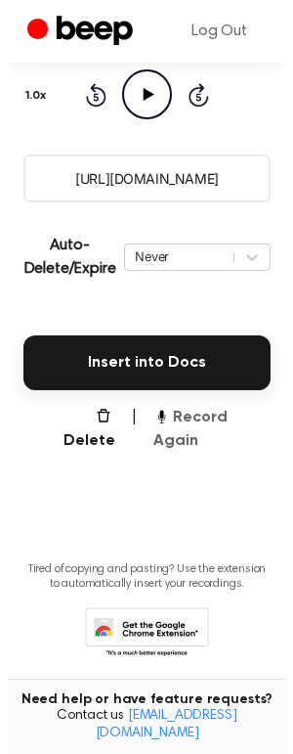
scroll to position [0, 0]
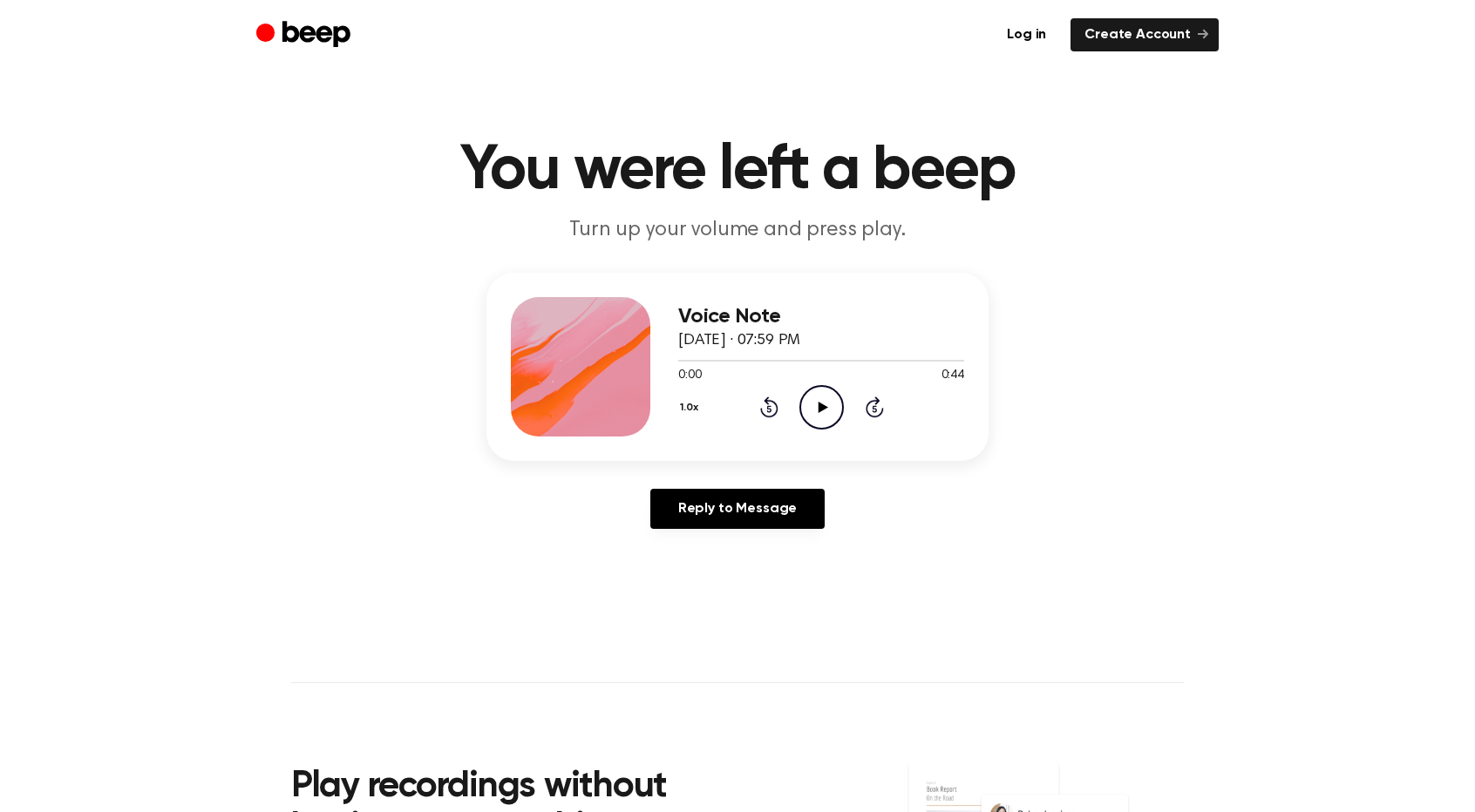
drag, startPoint x: 820, startPoint y: 407, endPoint x: 794, endPoint y: 417, distance: 27.9
click at [820, 407] on icon at bounding box center [822, 407] width 10 height 12
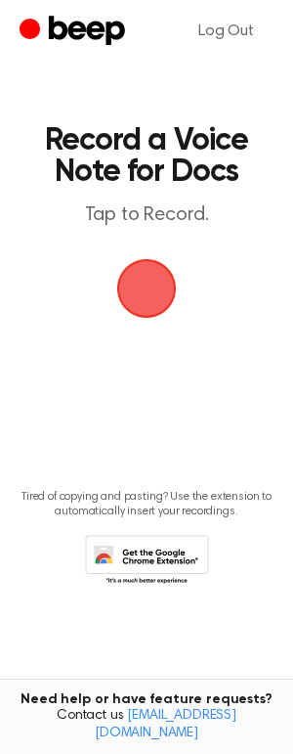
click at [154, 301] on span "button" at bounding box center [146, 288] width 66 height 66
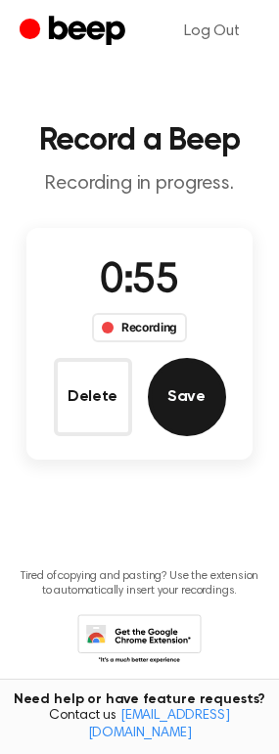
click at [178, 405] on button "Save" at bounding box center [187, 397] width 78 height 78
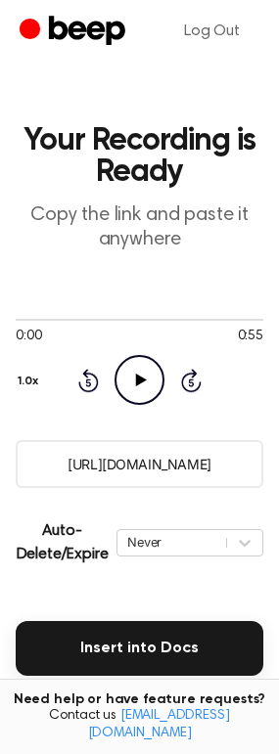
click at [171, 464] on input "https://beep.audio/CMn3VVE" at bounding box center [139, 464] width 247 height 48
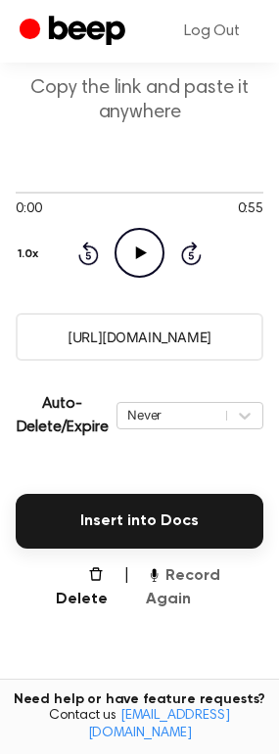
scroll to position [286, 0]
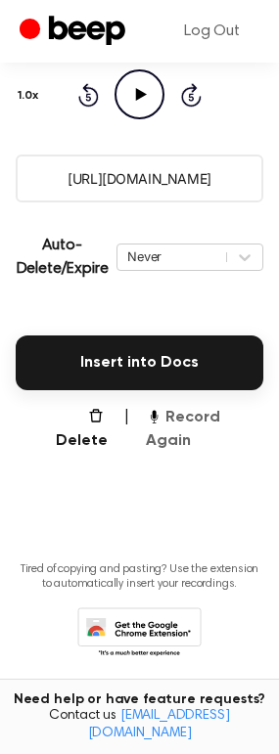
click at [201, 420] on button "Record Again" at bounding box center [204, 429] width 117 height 47
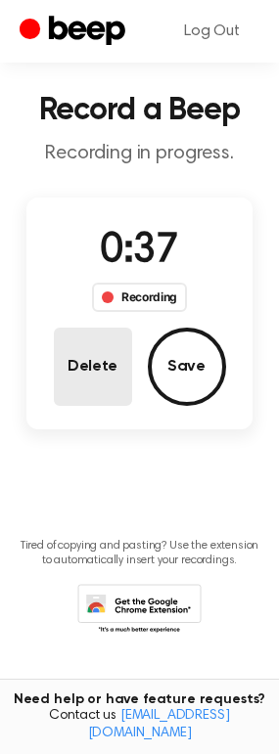
click at [104, 358] on button "Delete" at bounding box center [93, 367] width 78 height 78
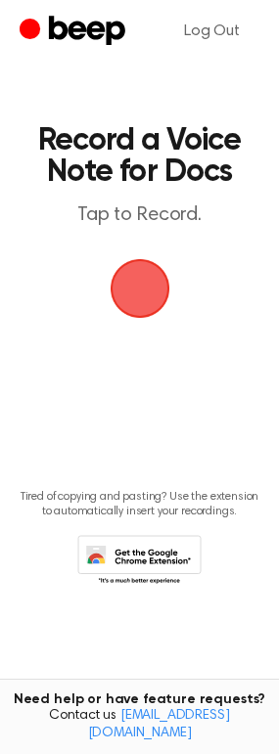
scroll to position [0, 0]
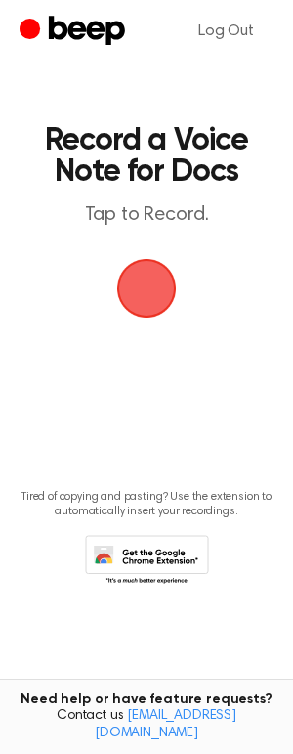
click at [154, 302] on span "button" at bounding box center [147, 289] width 64 height 64
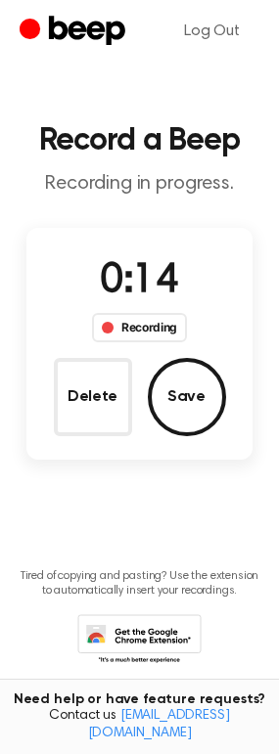
click at [96, 399] on button "Delete" at bounding box center [93, 397] width 78 height 78
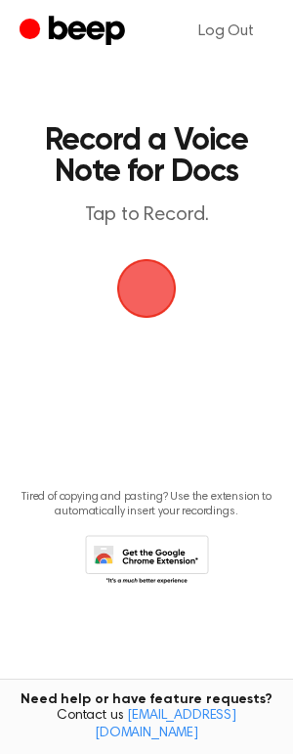
click at [149, 290] on span "button" at bounding box center [146, 288] width 70 height 70
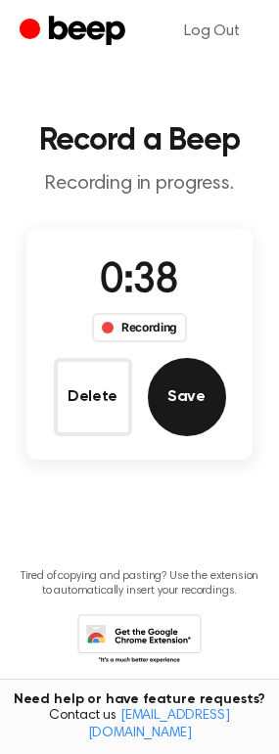
click at [214, 399] on button "Save" at bounding box center [187, 397] width 78 height 78
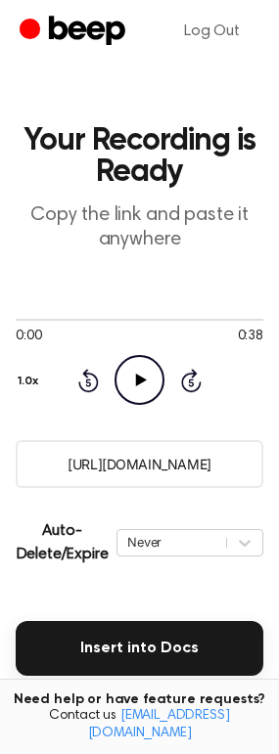
click at [172, 463] on input "https://beep.audio/ihcZ2zB" at bounding box center [139, 464] width 247 height 48
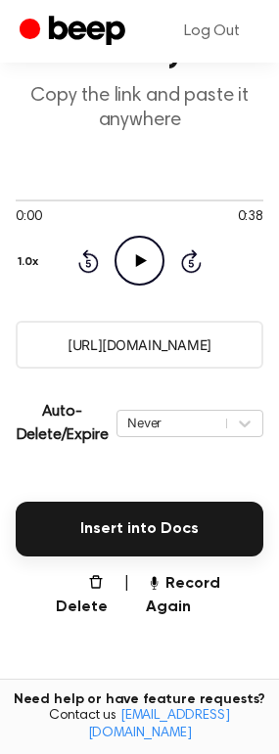
scroll to position [286, 0]
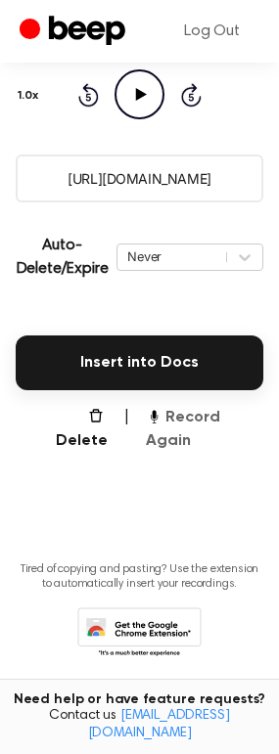
click at [199, 420] on button "Record Again" at bounding box center [204, 429] width 117 height 47
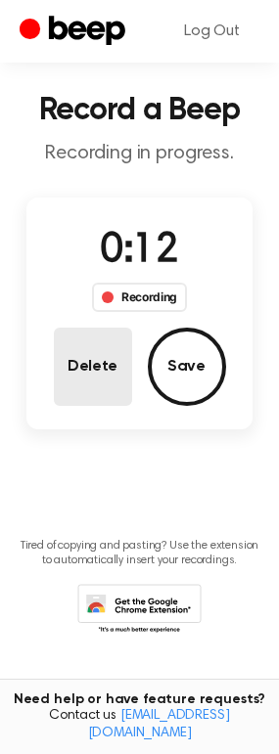
click at [88, 364] on button "Delete" at bounding box center [93, 367] width 78 height 78
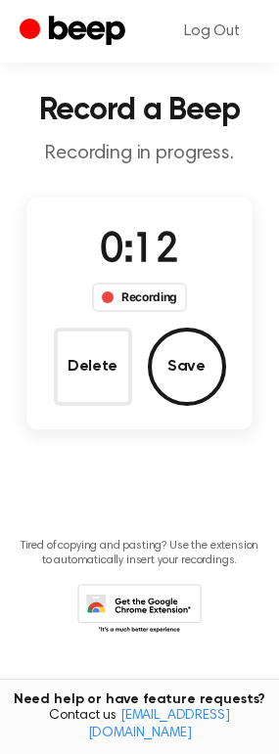
scroll to position [0, 0]
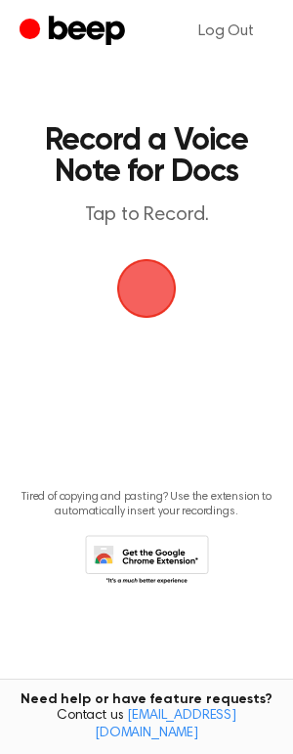
click at [174, 279] on span "button" at bounding box center [147, 289] width 60 height 60
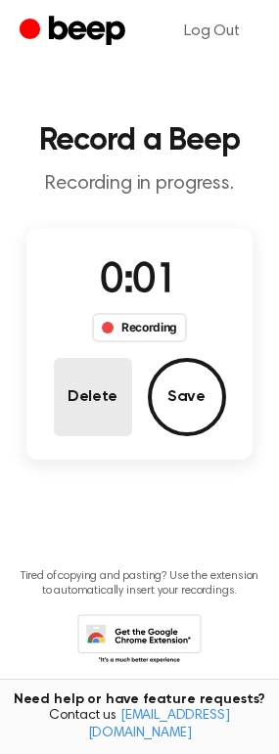
click at [93, 397] on button "Delete" at bounding box center [93, 397] width 78 height 78
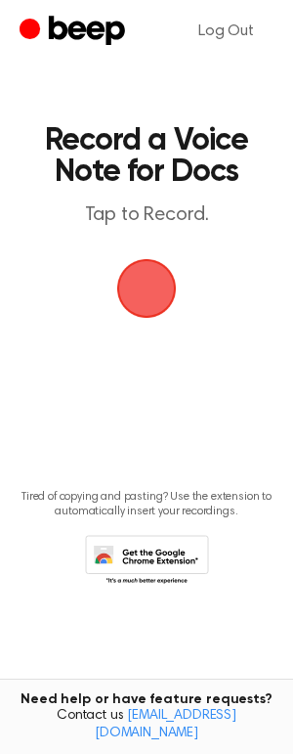
click at [152, 298] on span "button" at bounding box center [147, 289] width 64 height 64
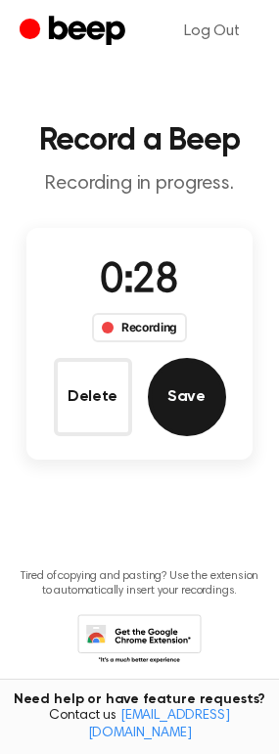
click at [209, 389] on button "Save" at bounding box center [187, 397] width 78 height 78
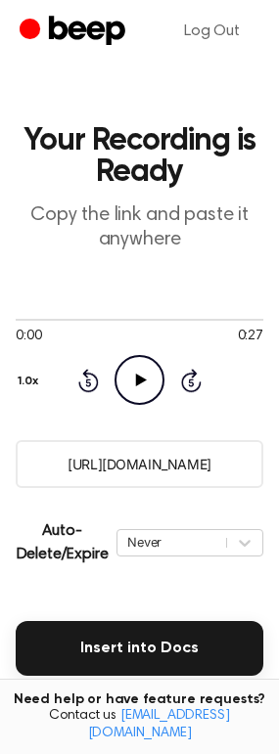
click at [188, 473] on input "https://beep.audio/xcLwqIM" at bounding box center [139, 464] width 247 height 48
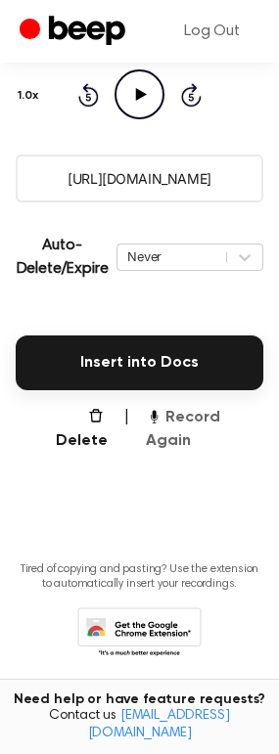
click at [199, 415] on button "Record Again" at bounding box center [204, 429] width 117 height 47
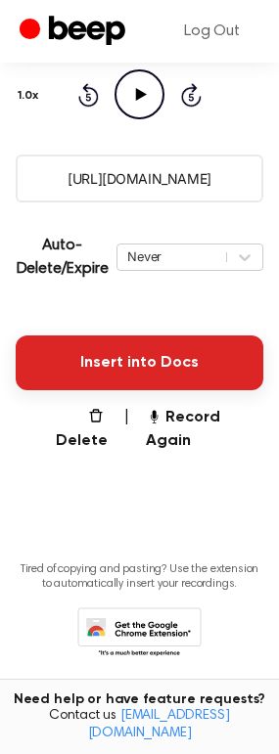
scroll to position [30, 0]
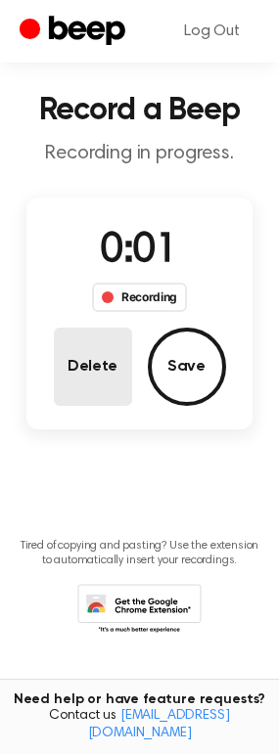
click at [106, 357] on button "Delete" at bounding box center [93, 367] width 78 height 78
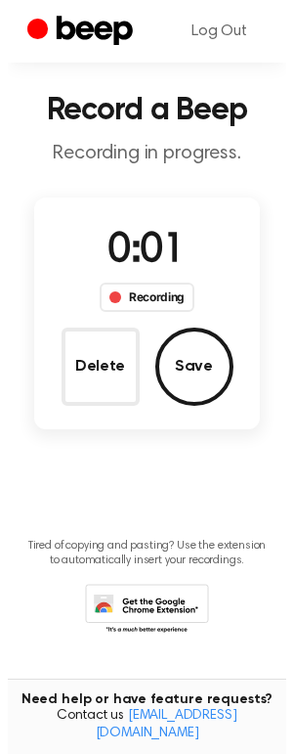
scroll to position [0, 0]
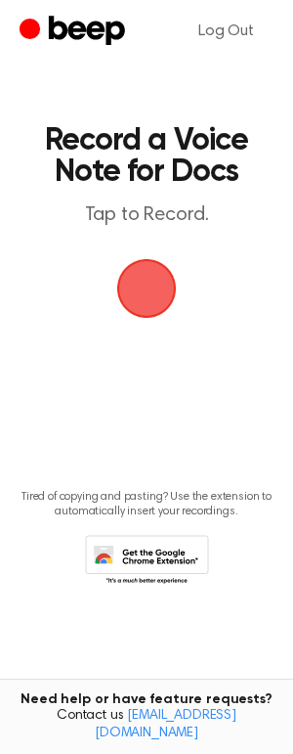
click at [147, 307] on span "button" at bounding box center [146, 288] width 66 height 66
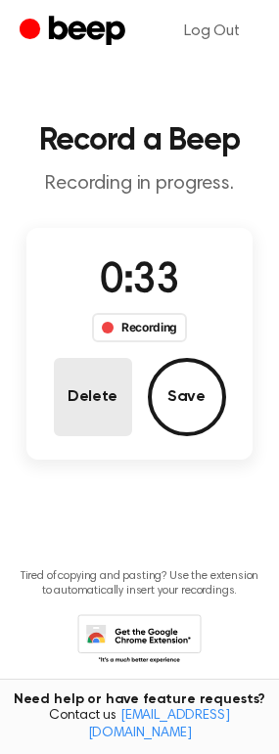
click at [94, 418] on button "Delete" at bounding box center [93, 397] width 78 height 78
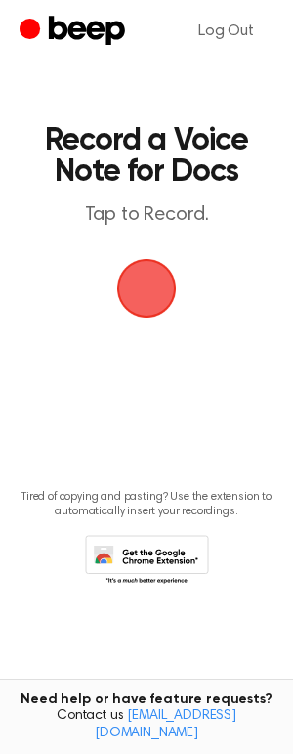
click at [141, 297] on span "button" at bounding box center [147, 289] width 64 height 64
click at [162, 278] on span "button" at bounding box center [146, 288] width 55 height 55
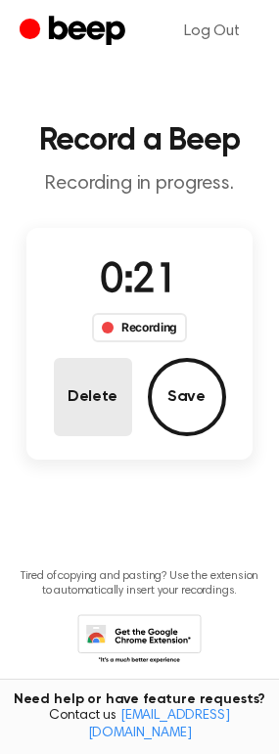
click at [87, 368] on button "Delete" at bounding box center [93, 397] width 78 height 78
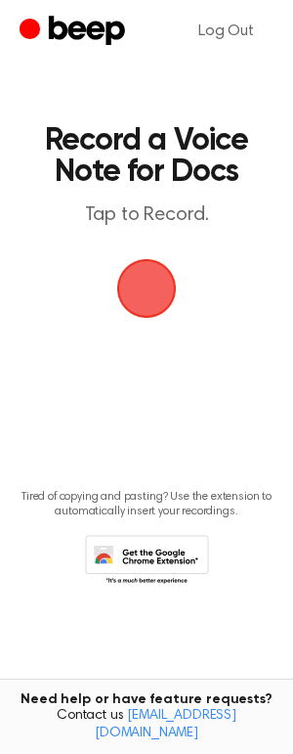
click at [135, 289] on span "button" at bounding box center [146, 288] width 55 height 55
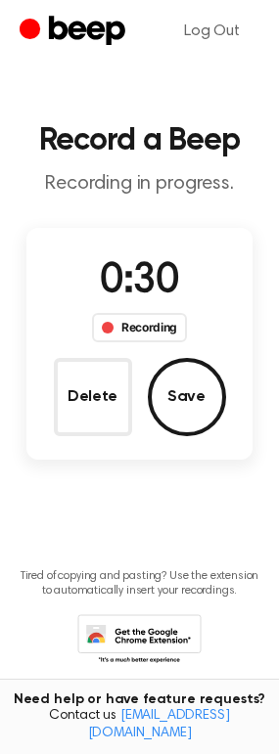
click at [178, 401] on button "Save" at bounding box center [187, 397] width 78 height 78
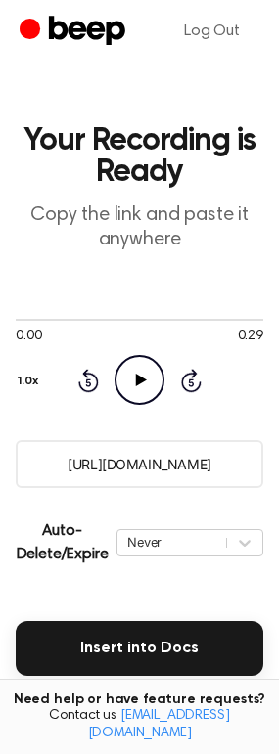
click at [151, 473] on input "[URL][DOMAIN_NAME]" at bounding box center [139, 464] width 247 height 48
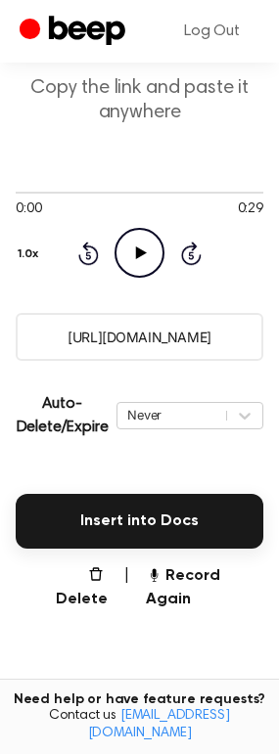
scroll to position [286, 0]
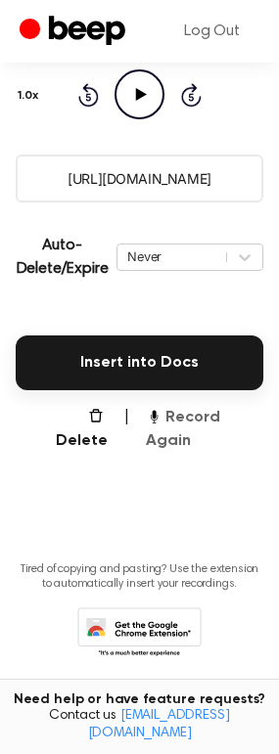
click at [201, 418] on button "Record Again" at bounding box center [204, 429] width 117 height 47
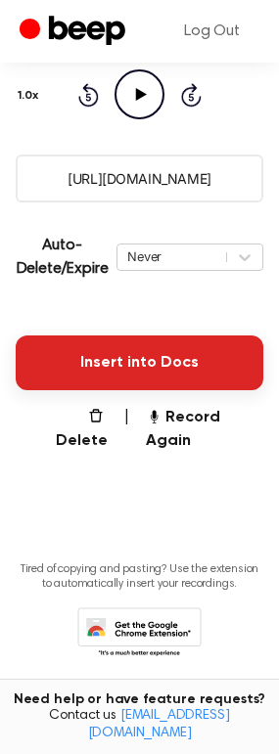
scroll to position [30, 0]
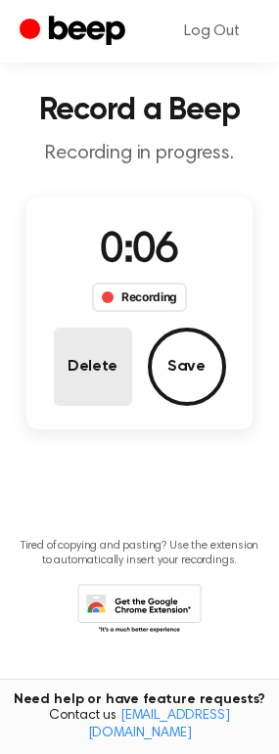
click at [94, 360] on button "Delete" at bounding box center [93, 367] width 78 height 78
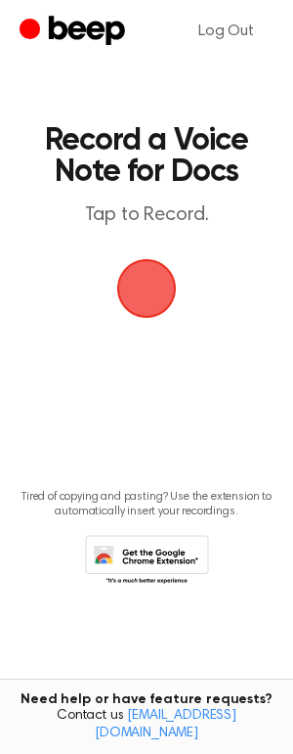
click at [141, 291] on span "button" at bounding box center [146, 288] width 55 height 55
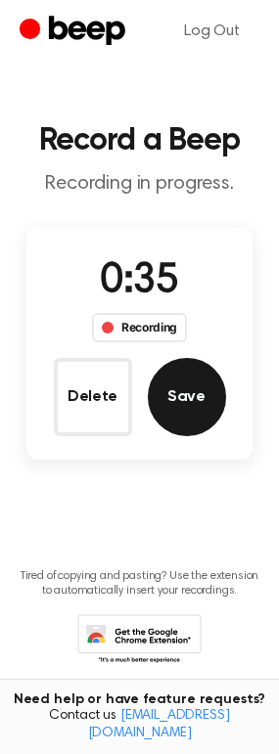
click at [160, 400] on button "Save" at bounding box center [187, 397] width 78 height 78
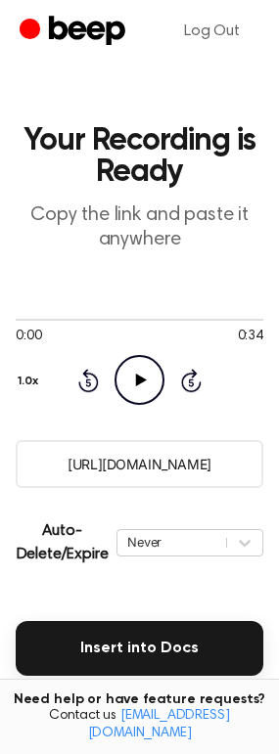
click at [177, 465] on input "[URL][DOMAIN_NAME]" at bounding box center [139, 464] width 247 height 48
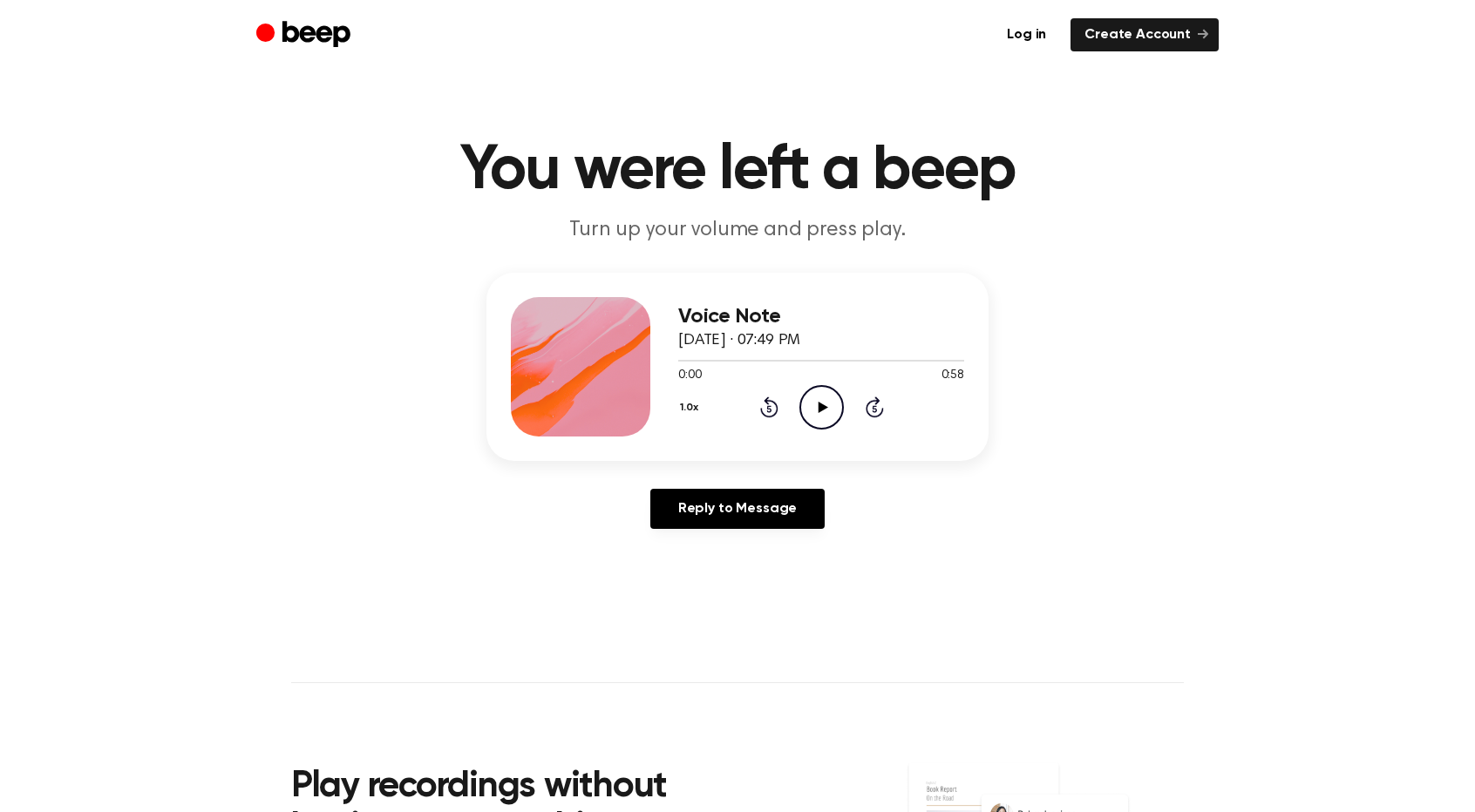
click at [816, 391] on icon "Play Audio" at bounding box center [822, 407] width 45 height 45
click at [1031, 637] on main "You were left a beep Turn up your volume and press play. Voice Note [DATE] · 07…" at bounding box center [738, 537] width 1475 height 1075
